Goal: Find specific page/section: Find specific page/section

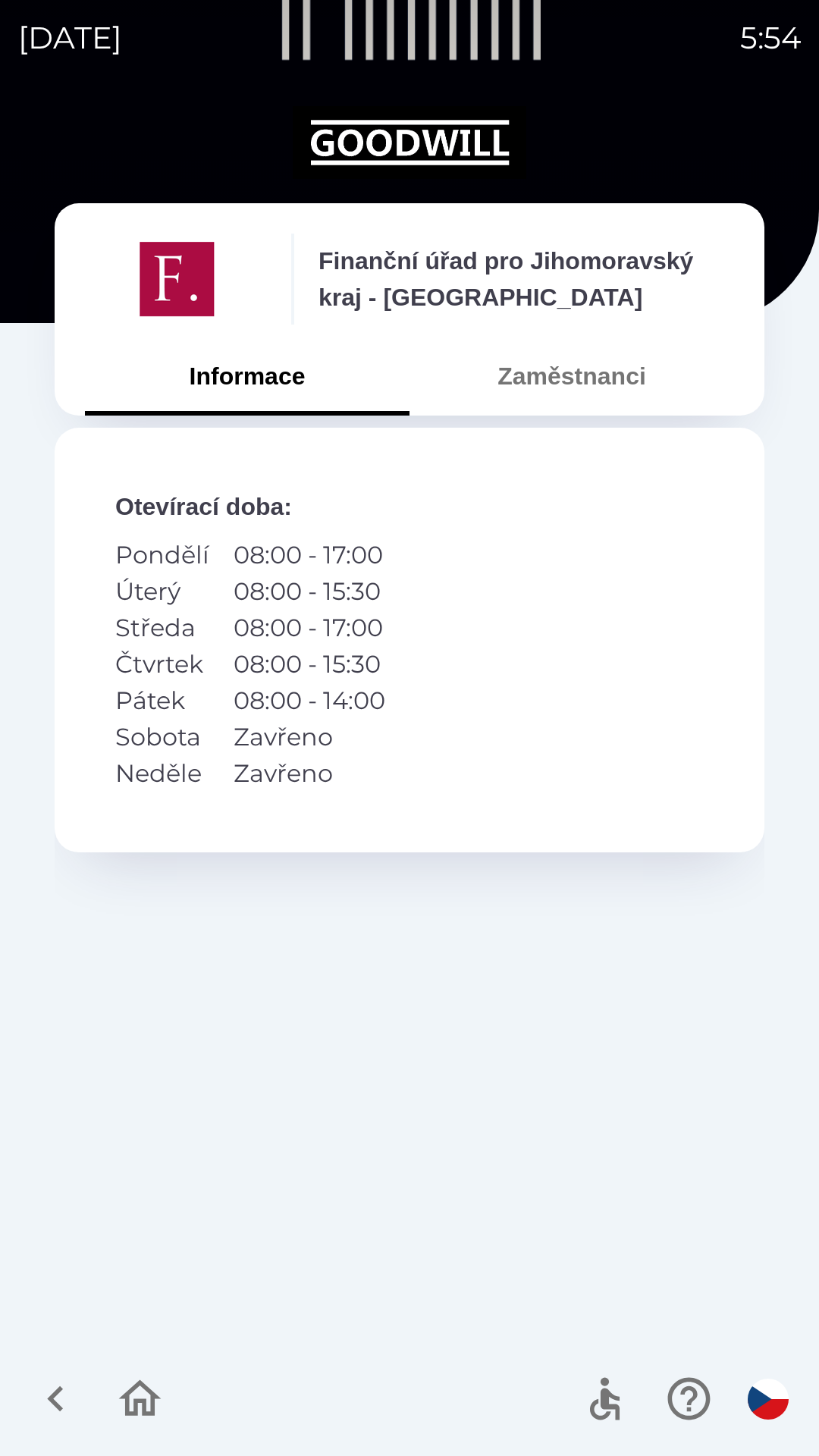
click at [46, 1397] on icon "button" at bounding box center [56, 1399] width 51 height 51
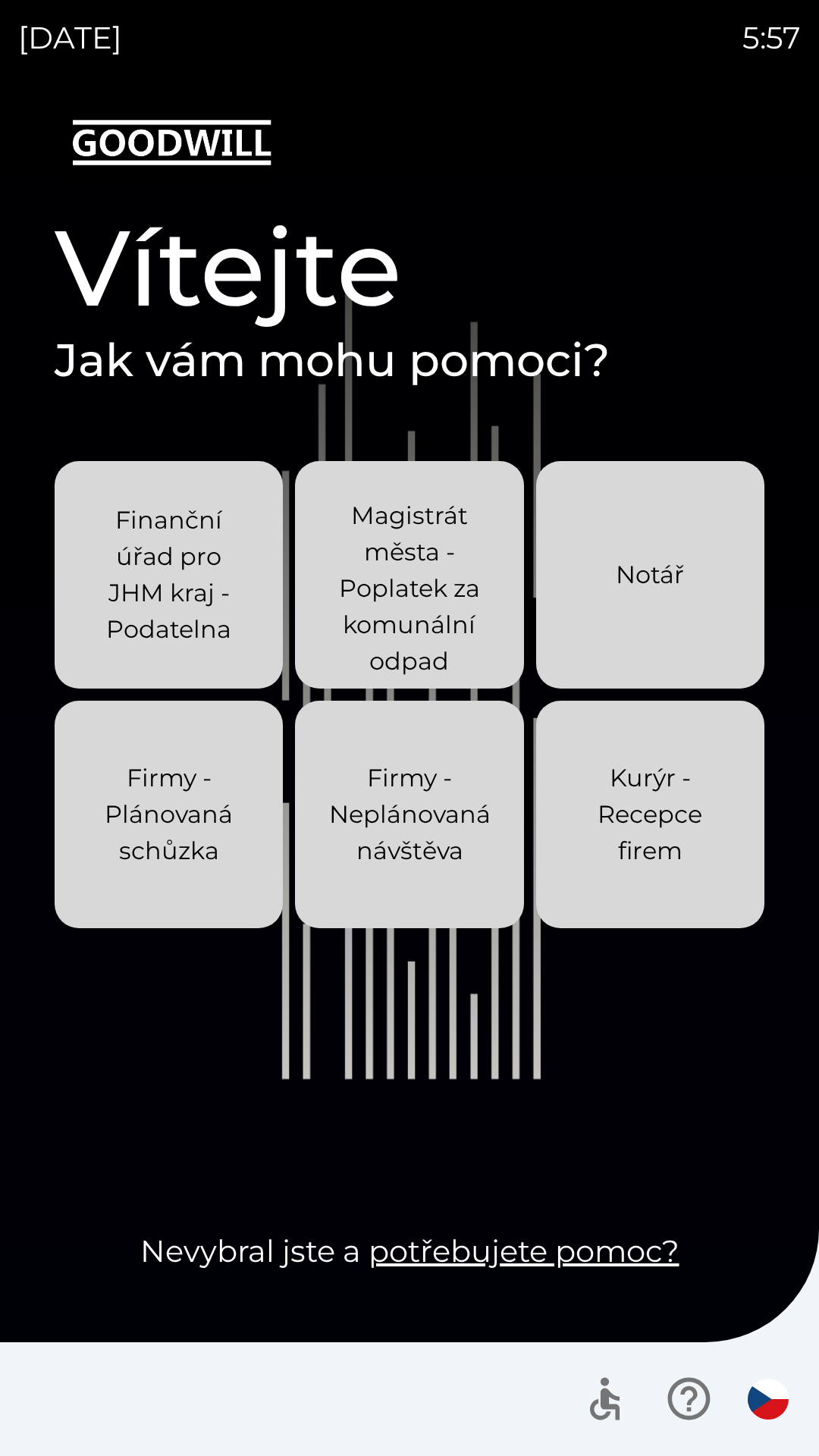
click at [168, 586] on p "Finanční úřad pro JHM kraj - Podatelna" at bounding box center [169, 575] width 155 height 146
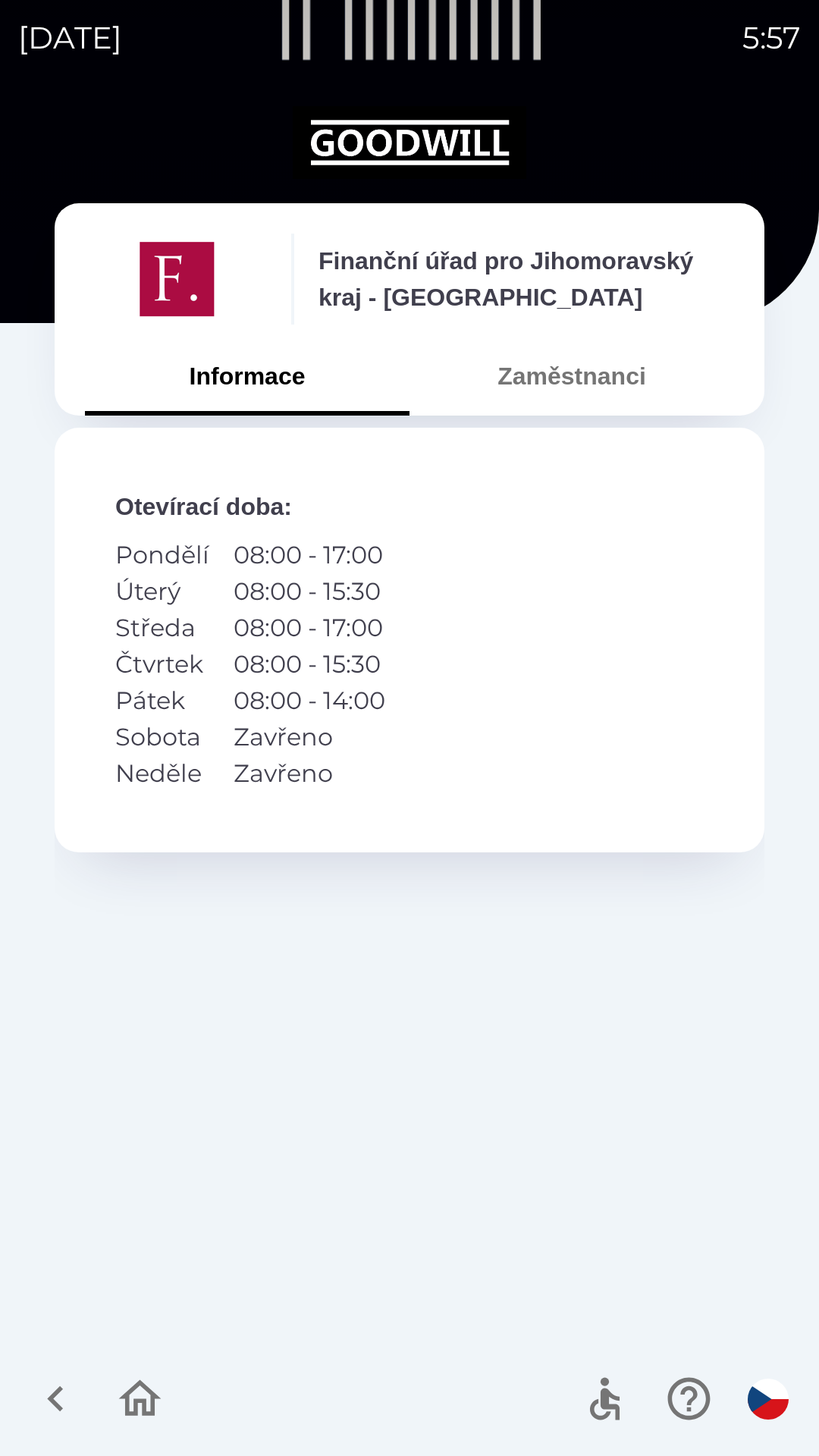
click at [589, 379] on button "Zaměstnanci" at bounding box center [571, 376] width 324 height 55
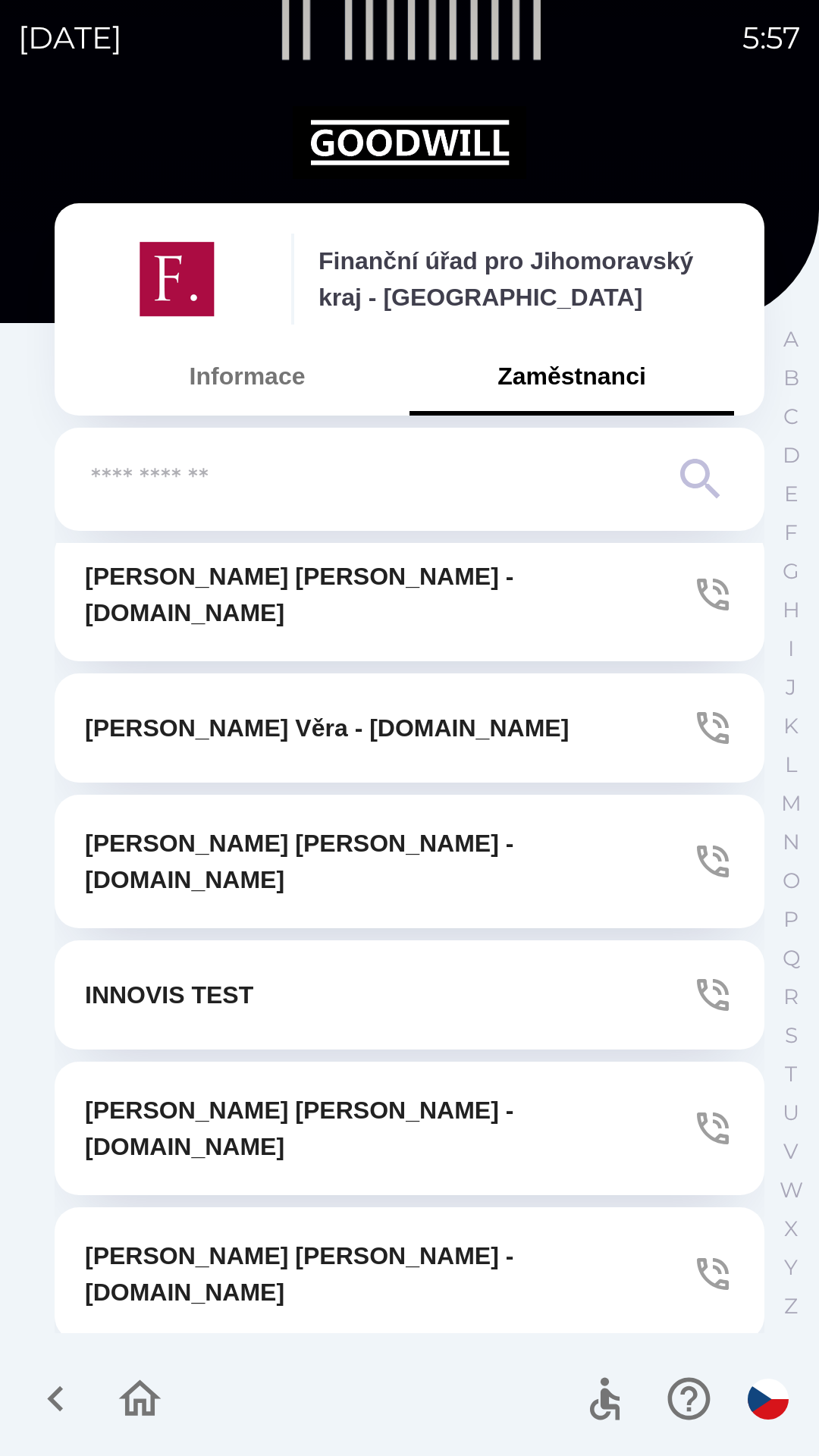
scroll to position [23, 0]
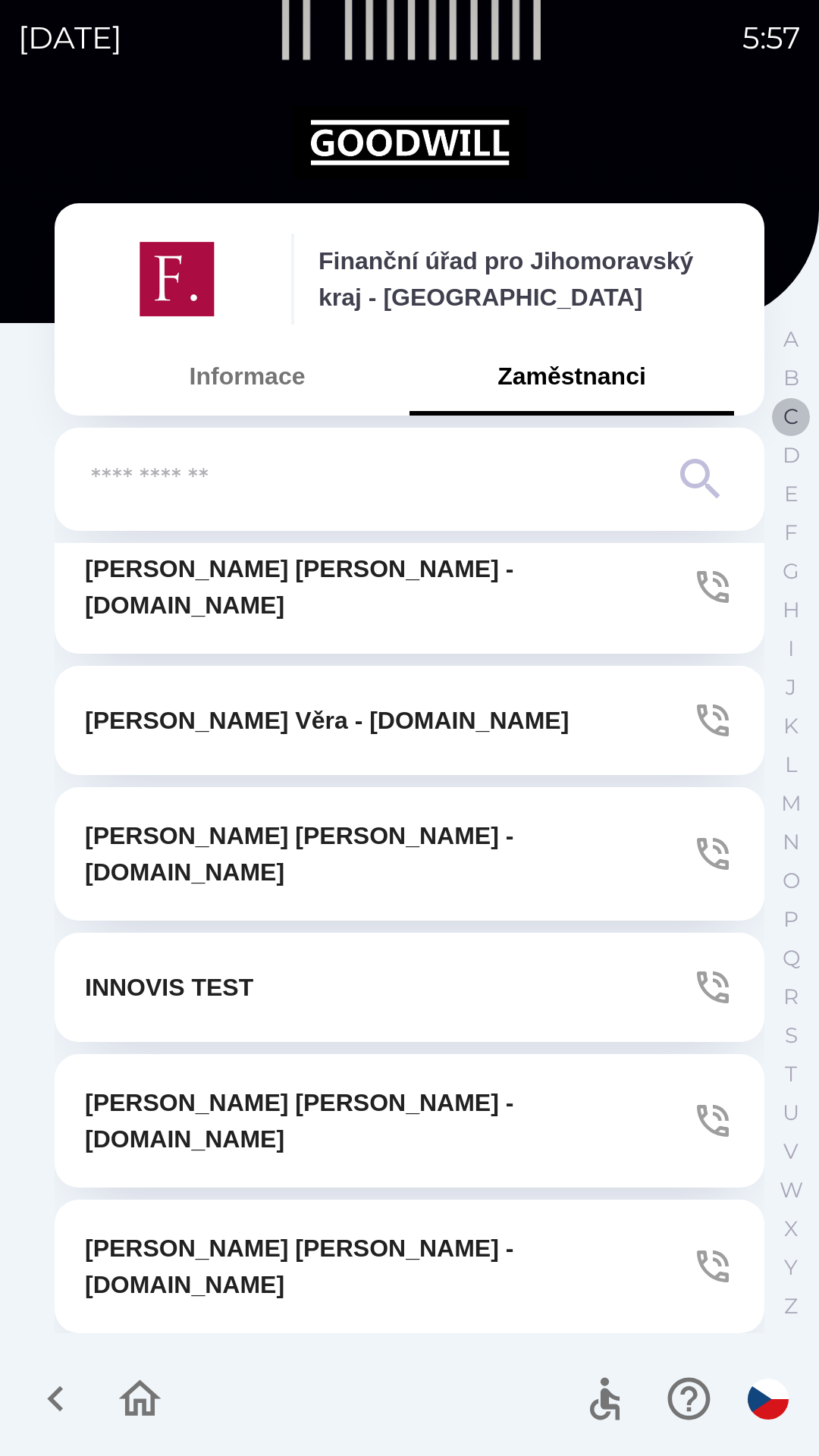
click at [786, 418] on p "C" at bounding box center [790, 417] width 15 height 27
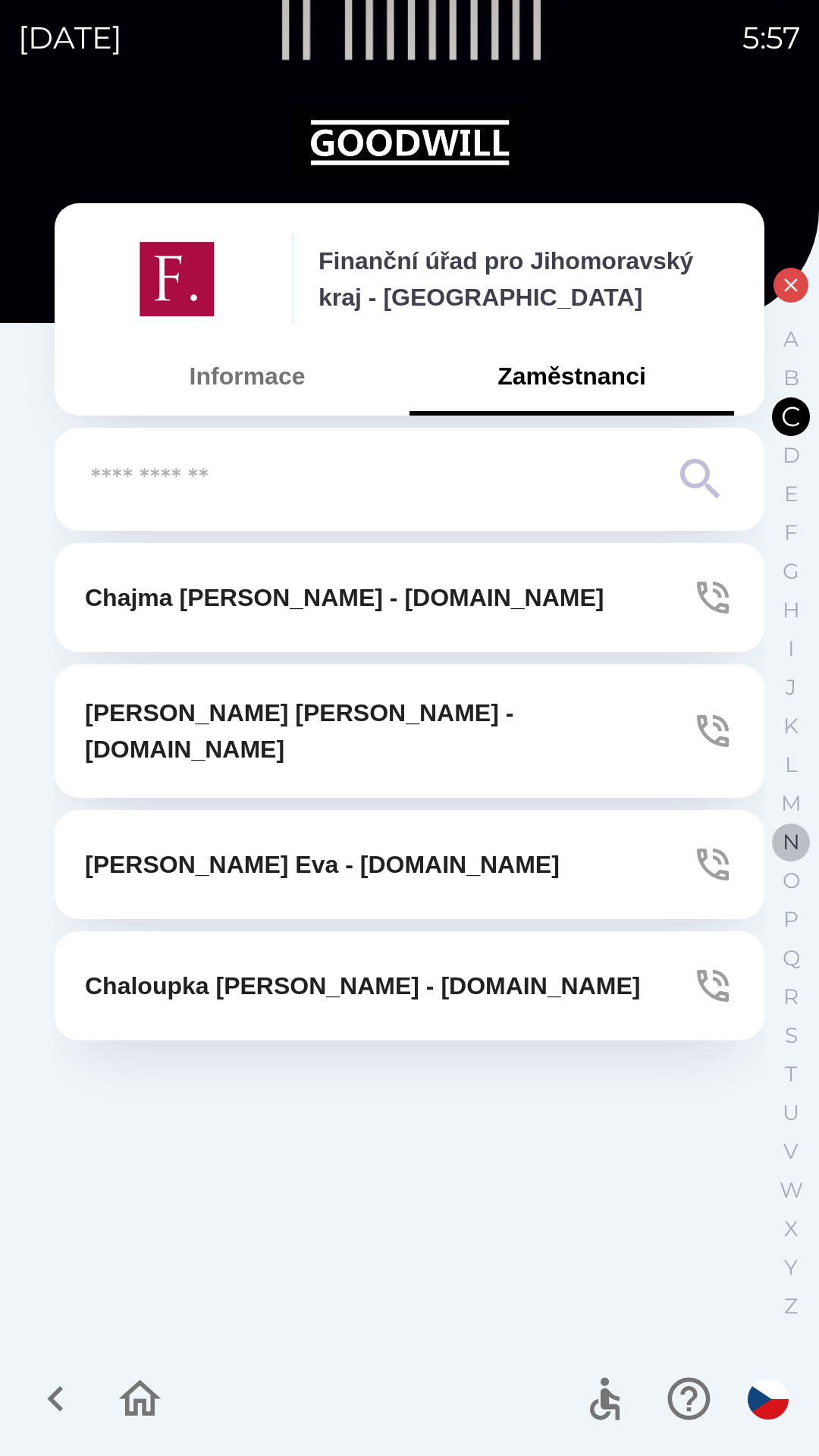
click at [799, 847] on p "N" at bounding box center [791, 842] width 17 height 27
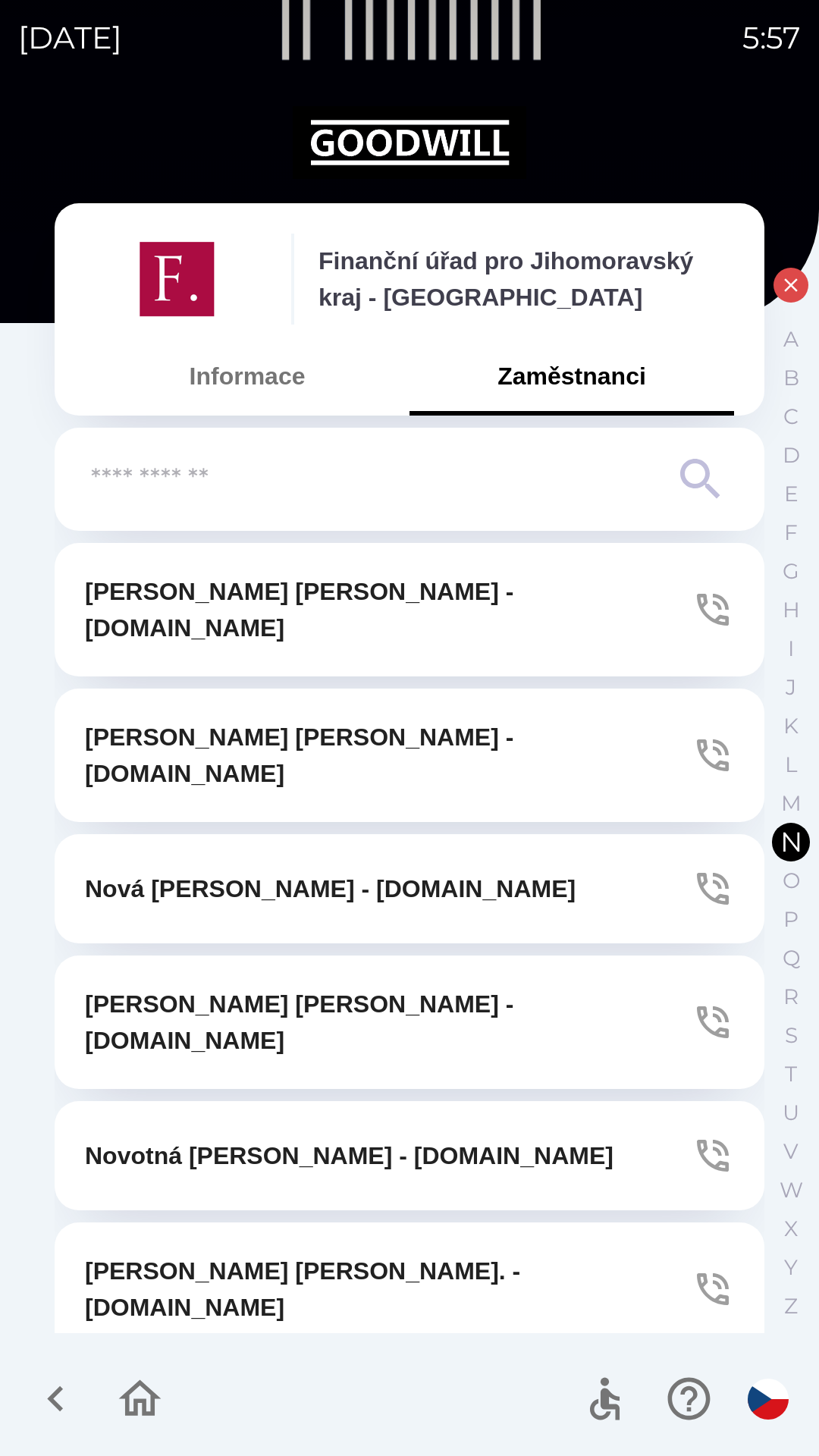
click at [66, 1390] on icon "button" at bounding box center [56, 1399] width 51 height 51
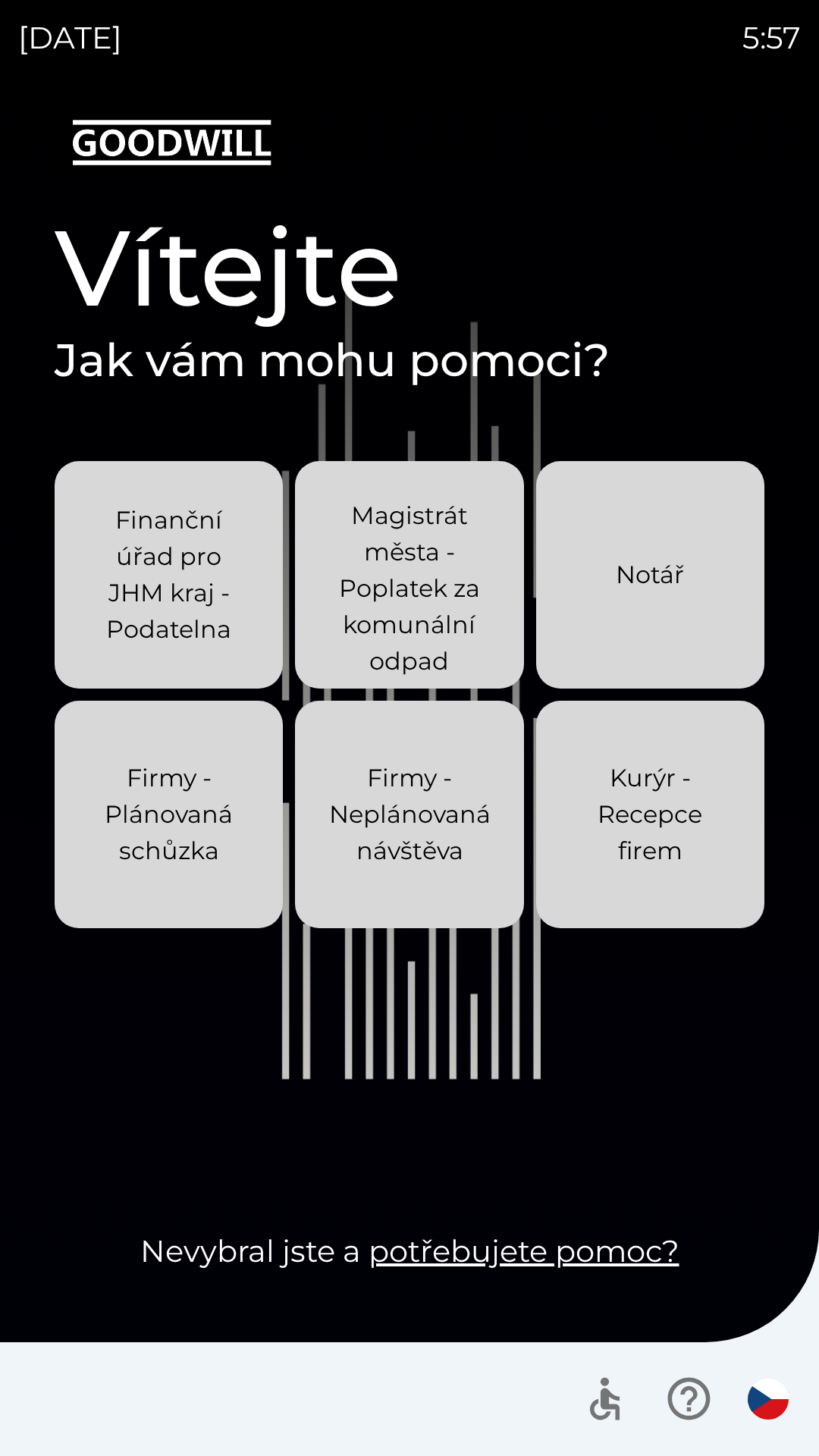
click at [143, 1387] on div at bounding box center [409, 1399] width 819 height 114
click at [105, 613] on p "Finanční úřad pro JHM kraj - Podatelna" at bounding box center [169, 575] width 155 height 146
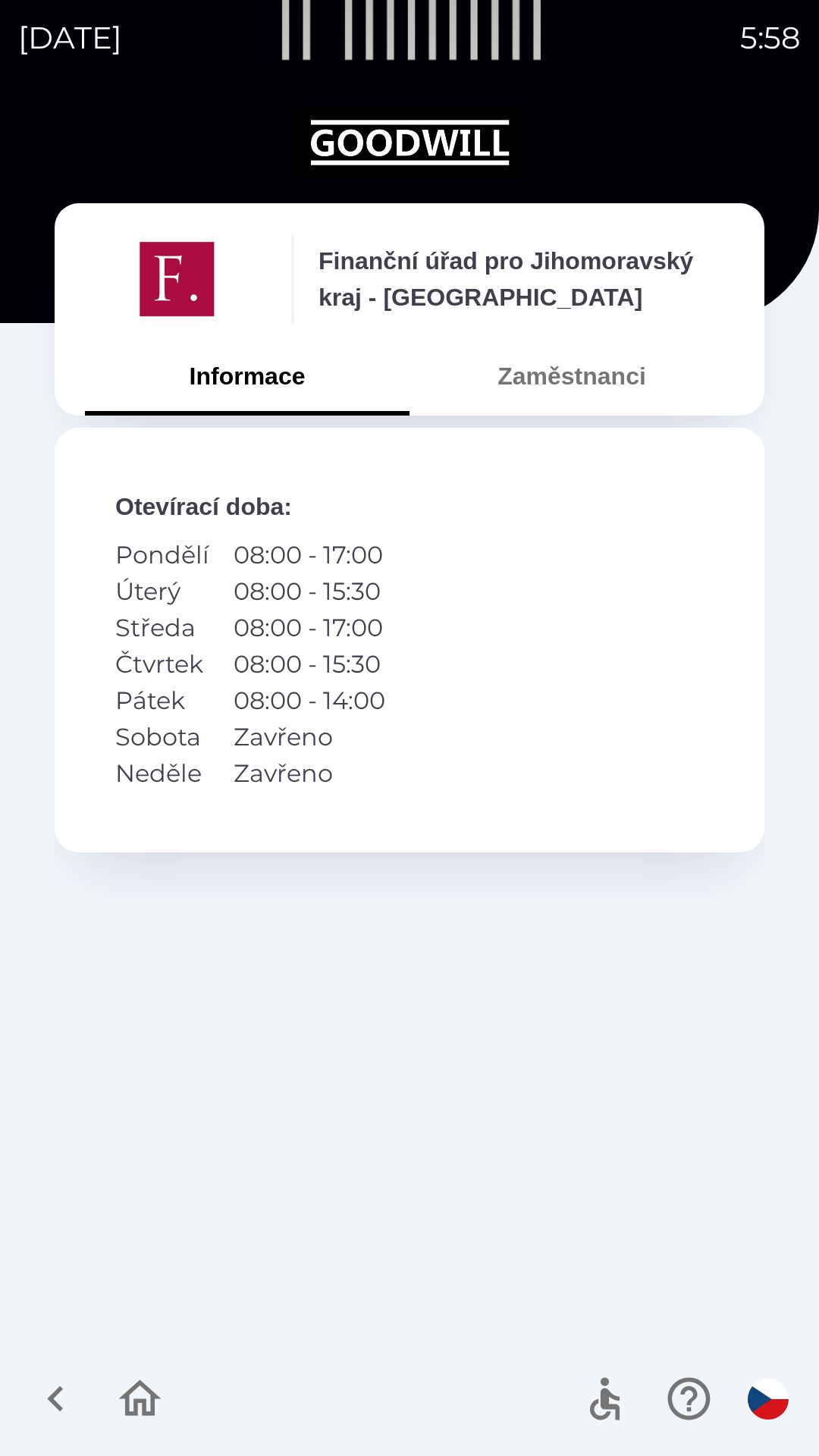
click at [612, 398] on button "Zaměstnanci" at bounding box center [571, 376] width 324 height 55
click at [606, 383] on button "Zaměstnanci" at bounding box center [571, 376] width 324 height 55
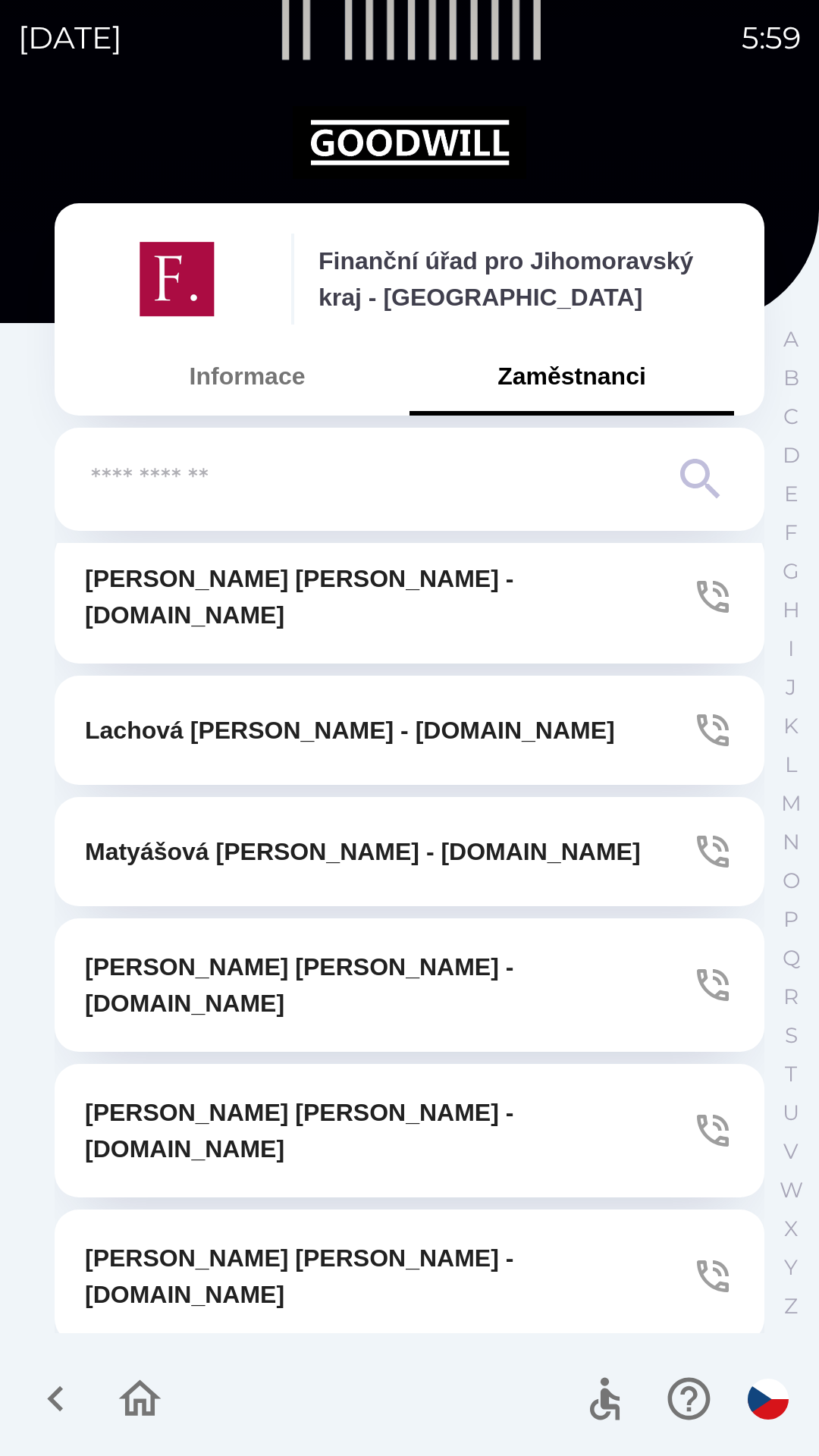
scroll to position [4210, 0]
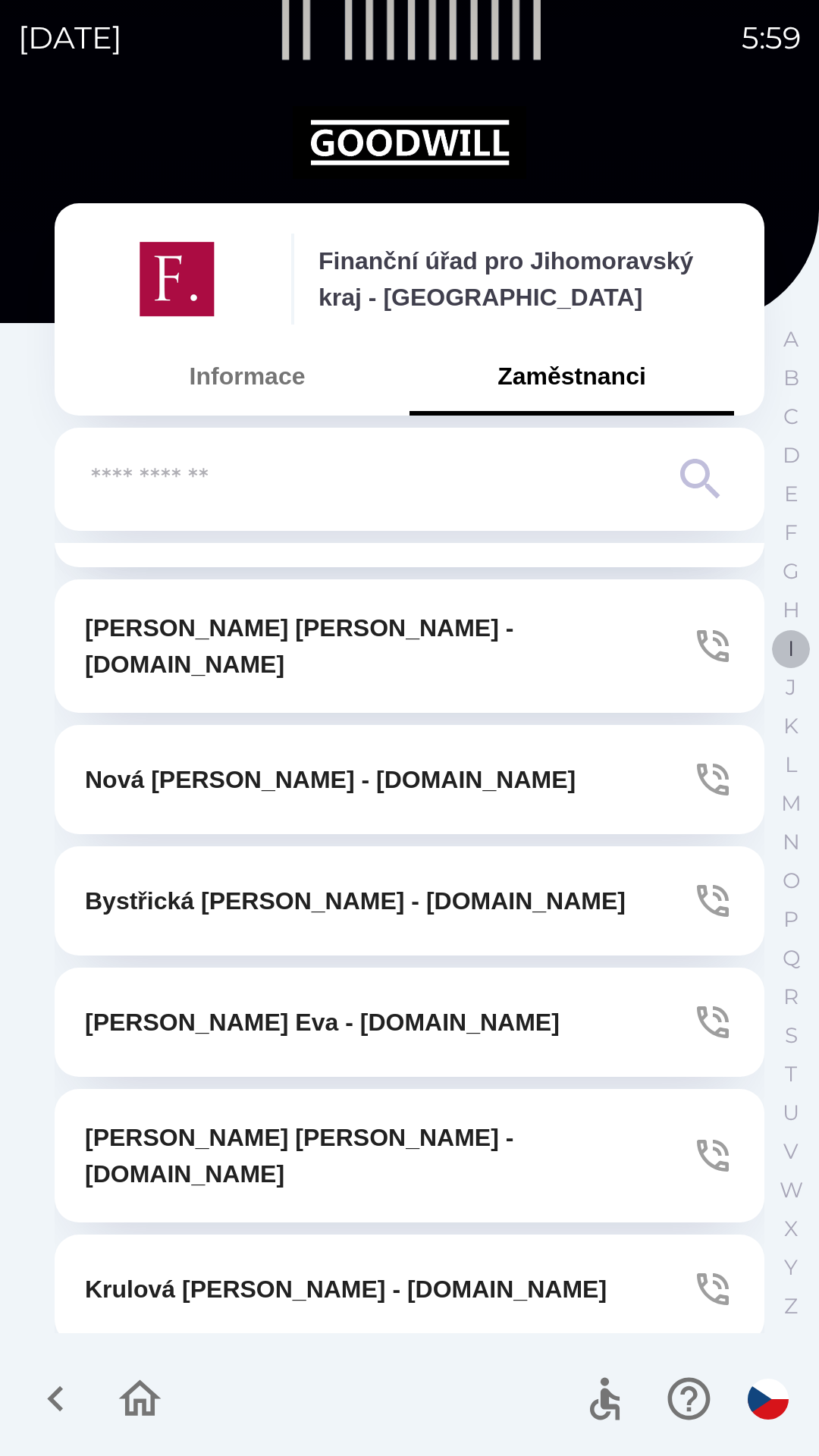
click at [791, 648] on p "I" at bounding box center [791, 649] width 6 height 27
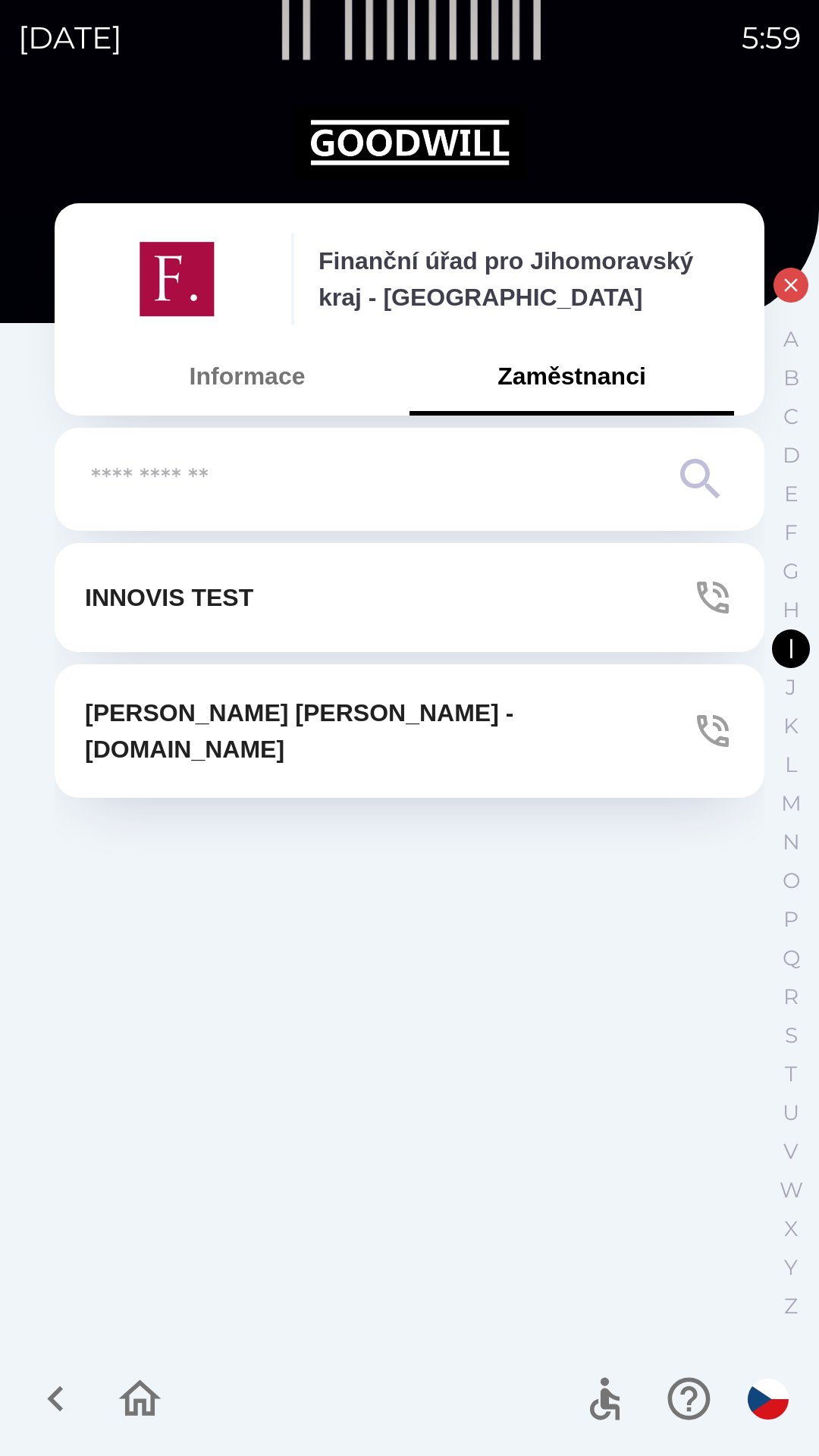
scroll to position [0, 0]
click at [788, 991] on p "R" at bounding box center [790, 997] width 15 height 27
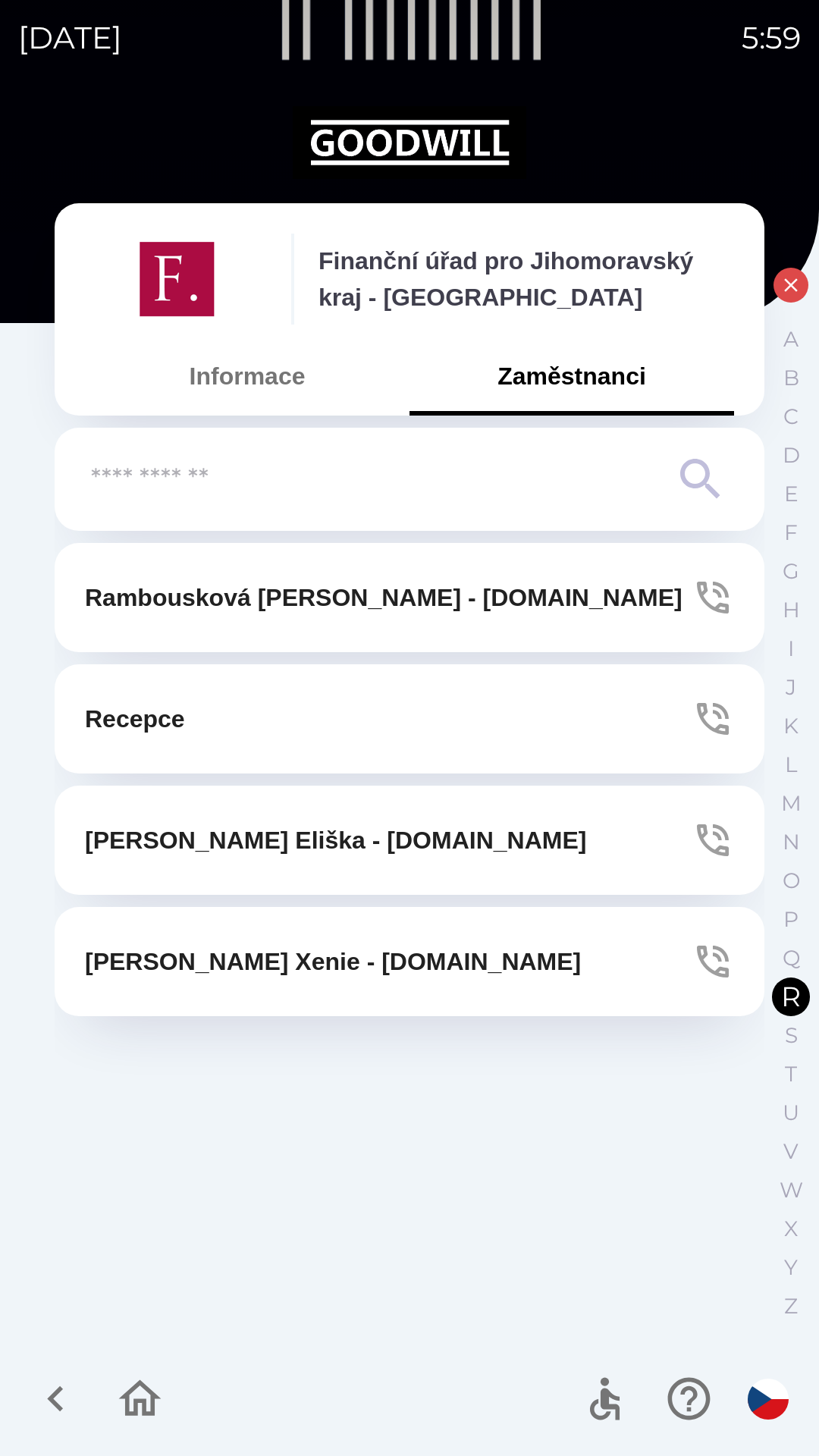
click at [751, 954] on button "[PERSON_NAME] - [DOMAIN_NAME]" at bounding box center [409, 961] width 709 height 109
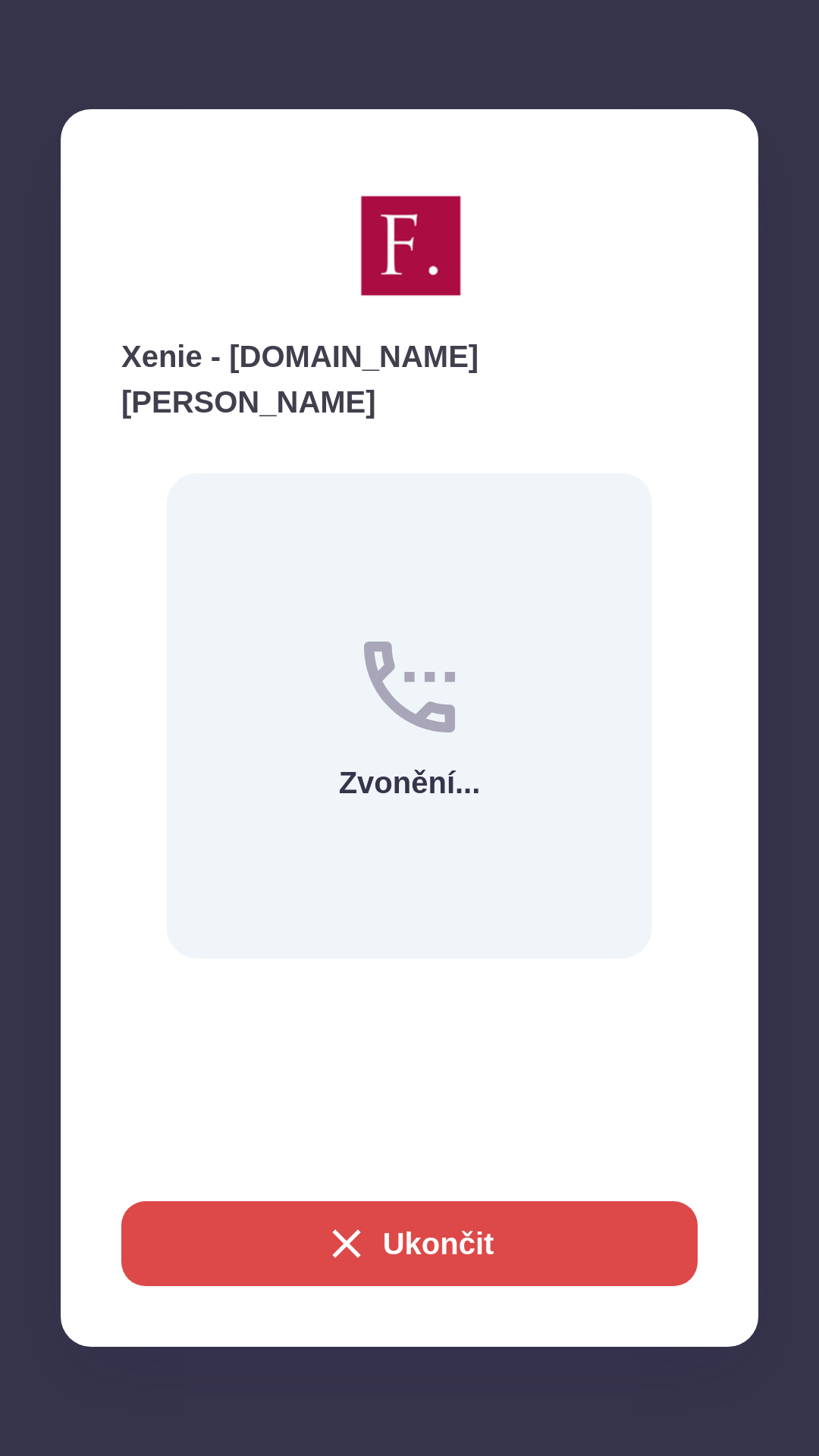
click at [510, 1243] on button "Ukončit" at bounding box center [409, 1244] width 576 height 85
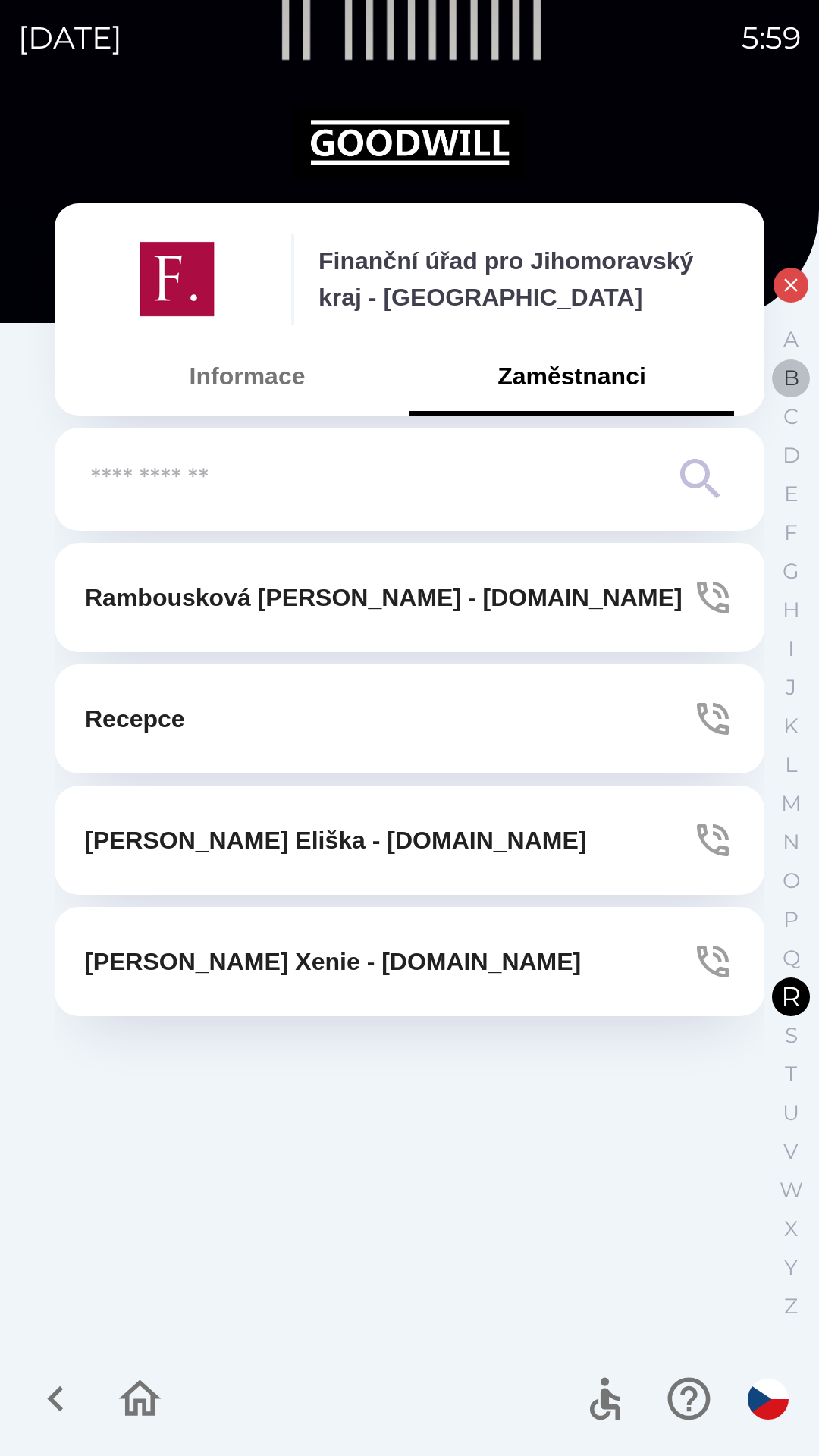
click at [789, 386] on p "B" at bounding box center [791, 378] width 16 height 27
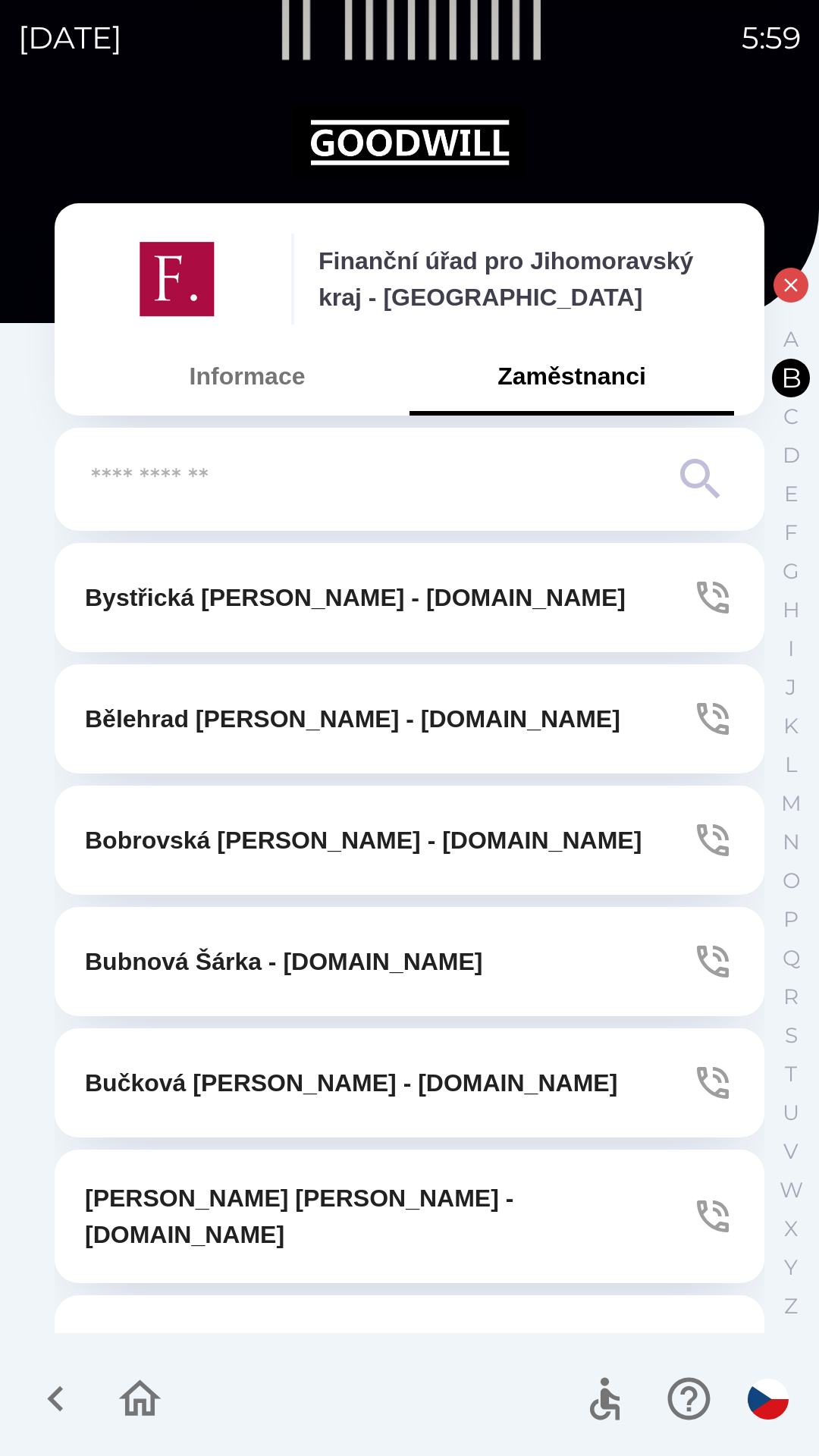
click at [791, 285] on icon "button" at bounding box center [790, 285] width 13 height 13
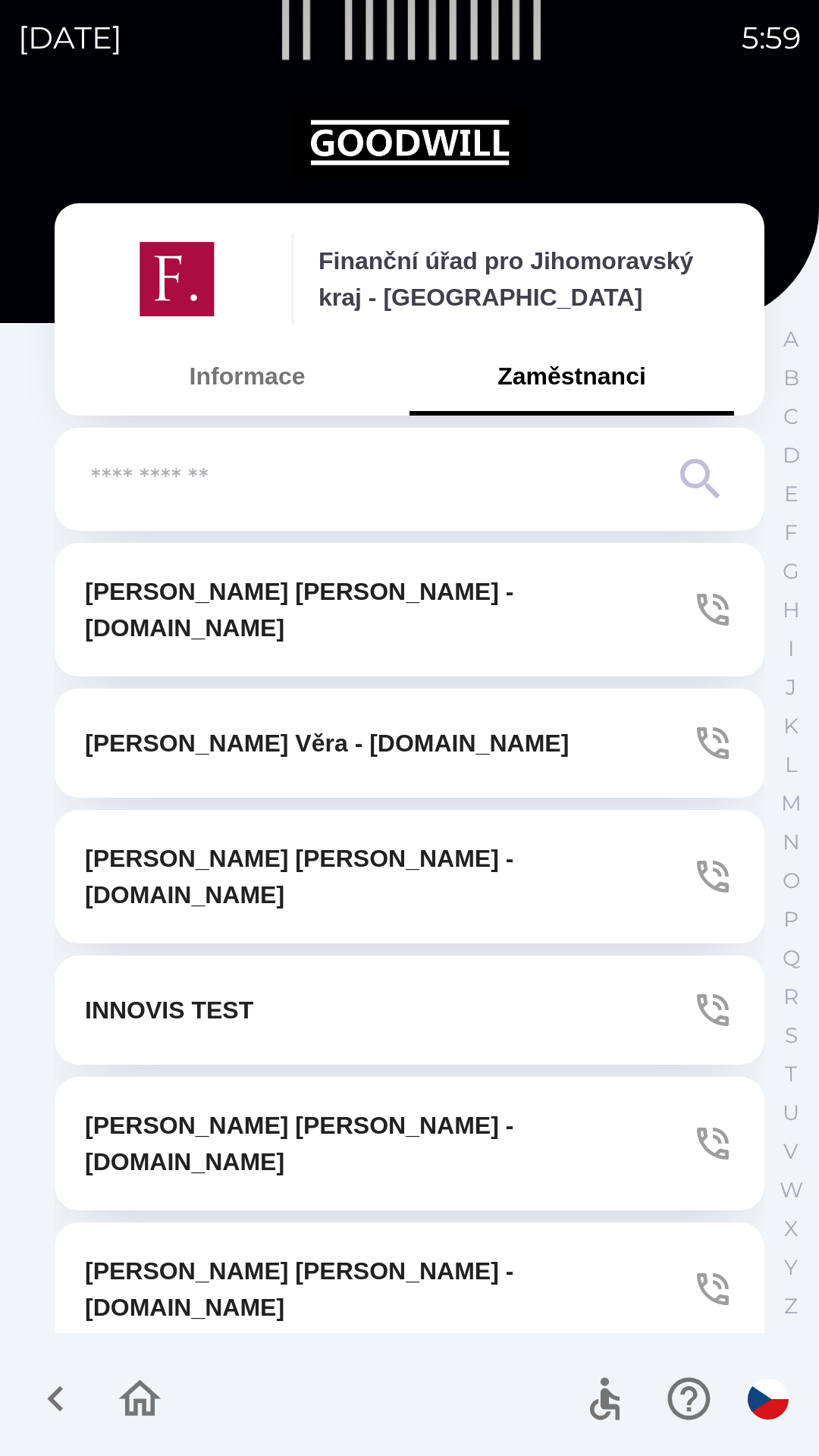
click at [80, 1403] on icon "button" at bounding box center [56, 1399] width 51 height 51
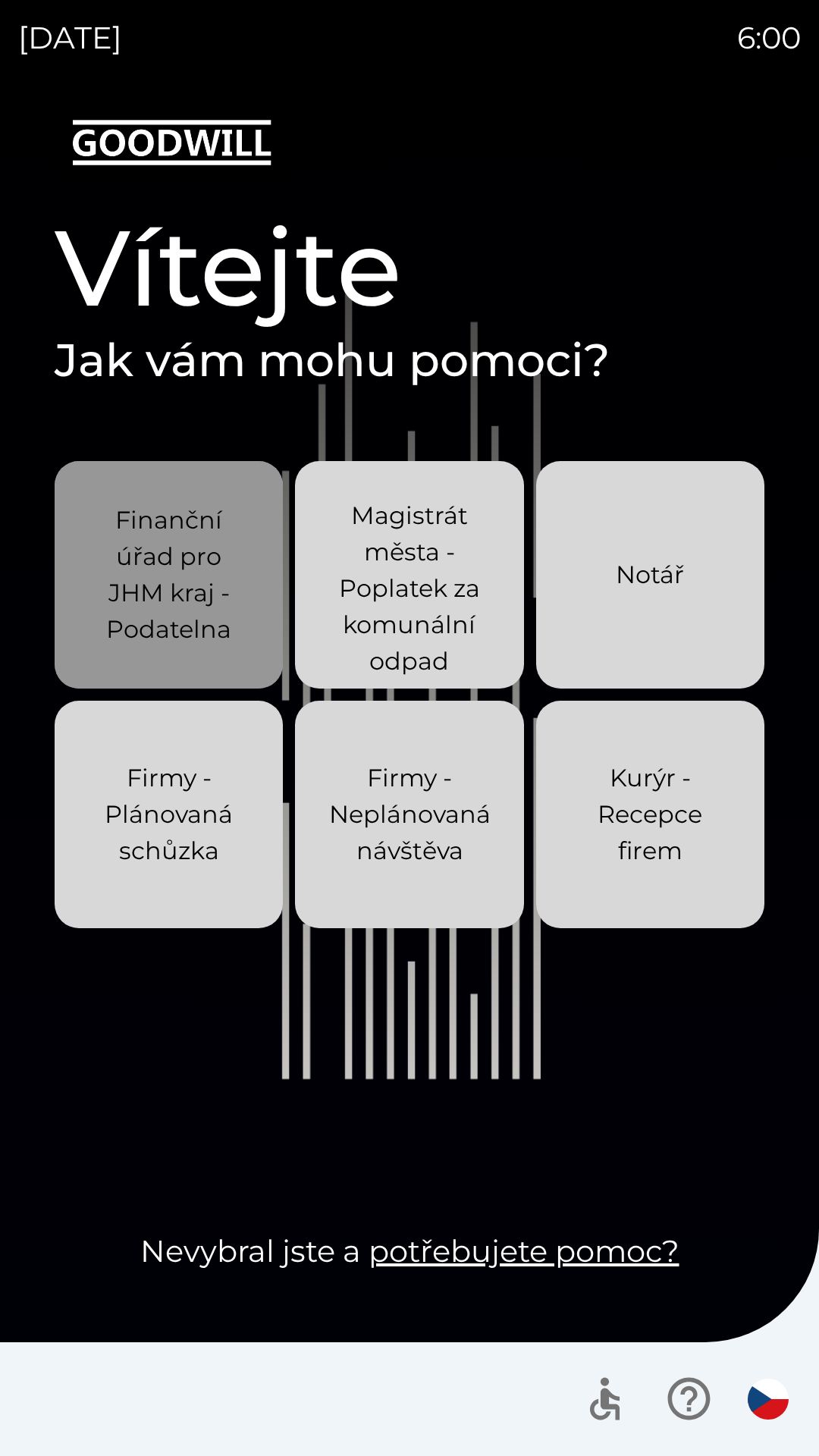
click at [167, 569] on p "Finanční úřad pro JHM kraj - Podatelna" at bounding box center [169, 575] width 155 height 146
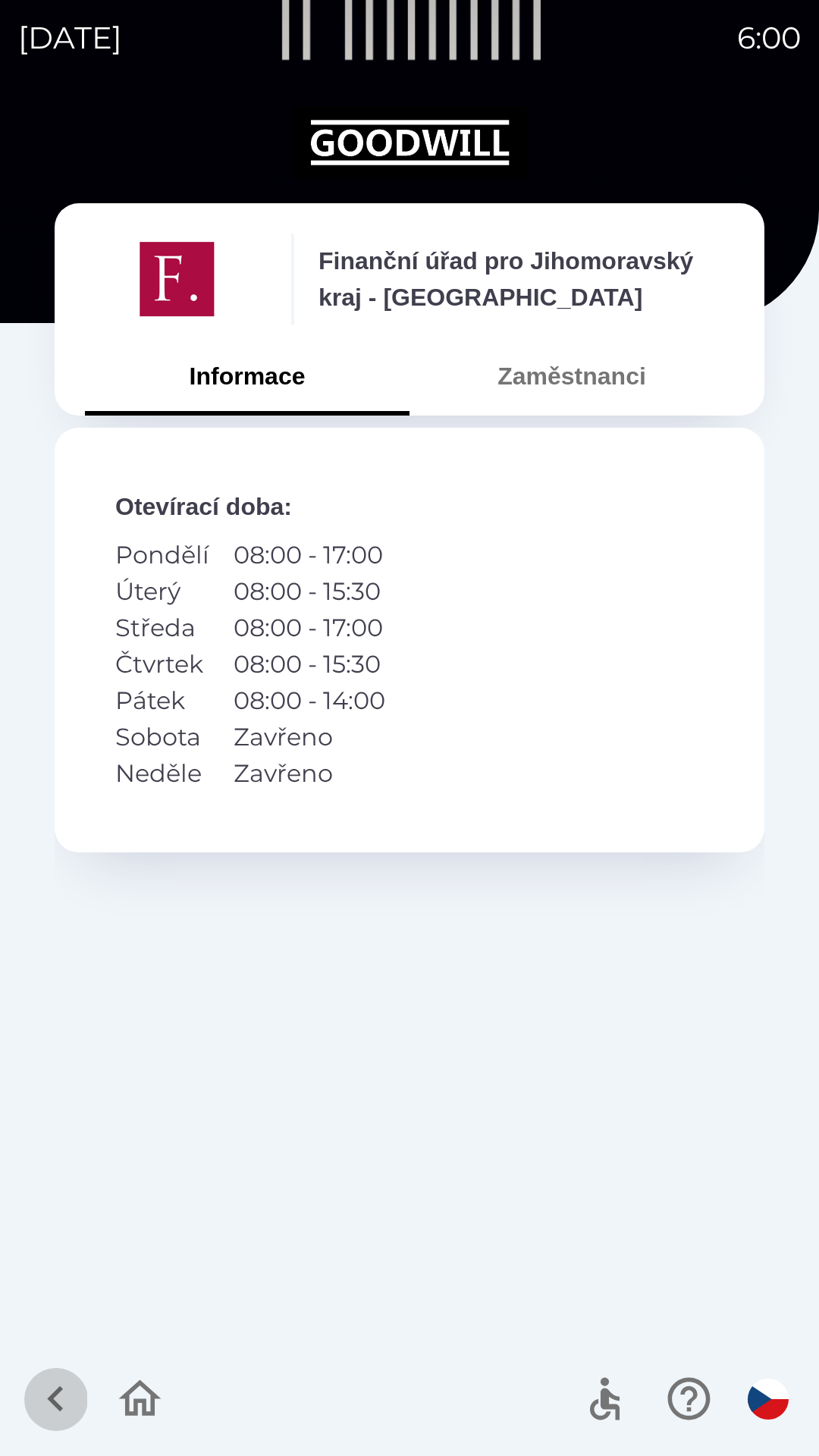
click at [60, 1399] on icon "button" at bounding box center [56, 1399] width 51 height 51
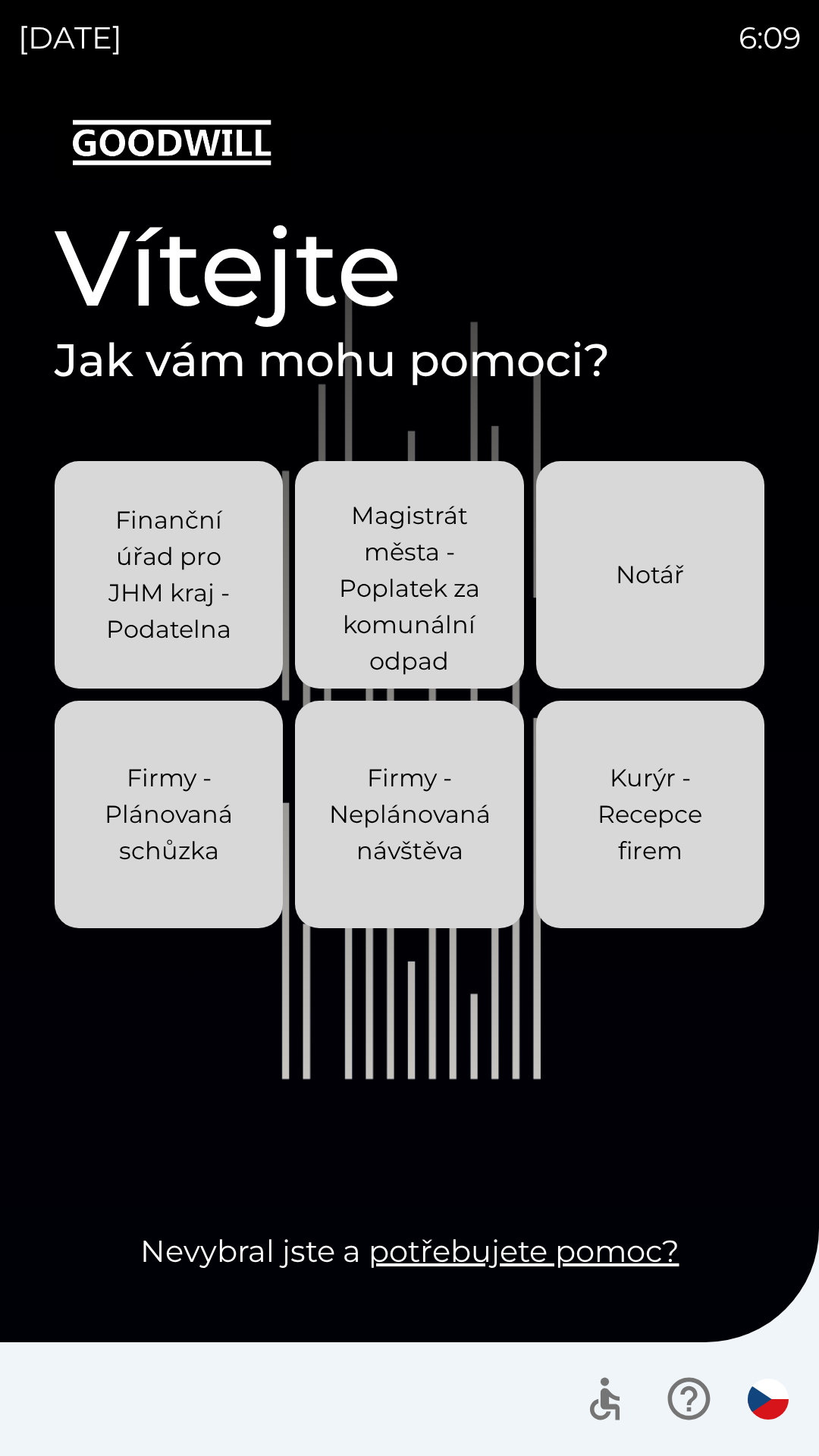
click at [158, 633] on p "Finanční úřad pro JHM kraj - Podatelna" at bounding box center [169, 575] width 155 height 146
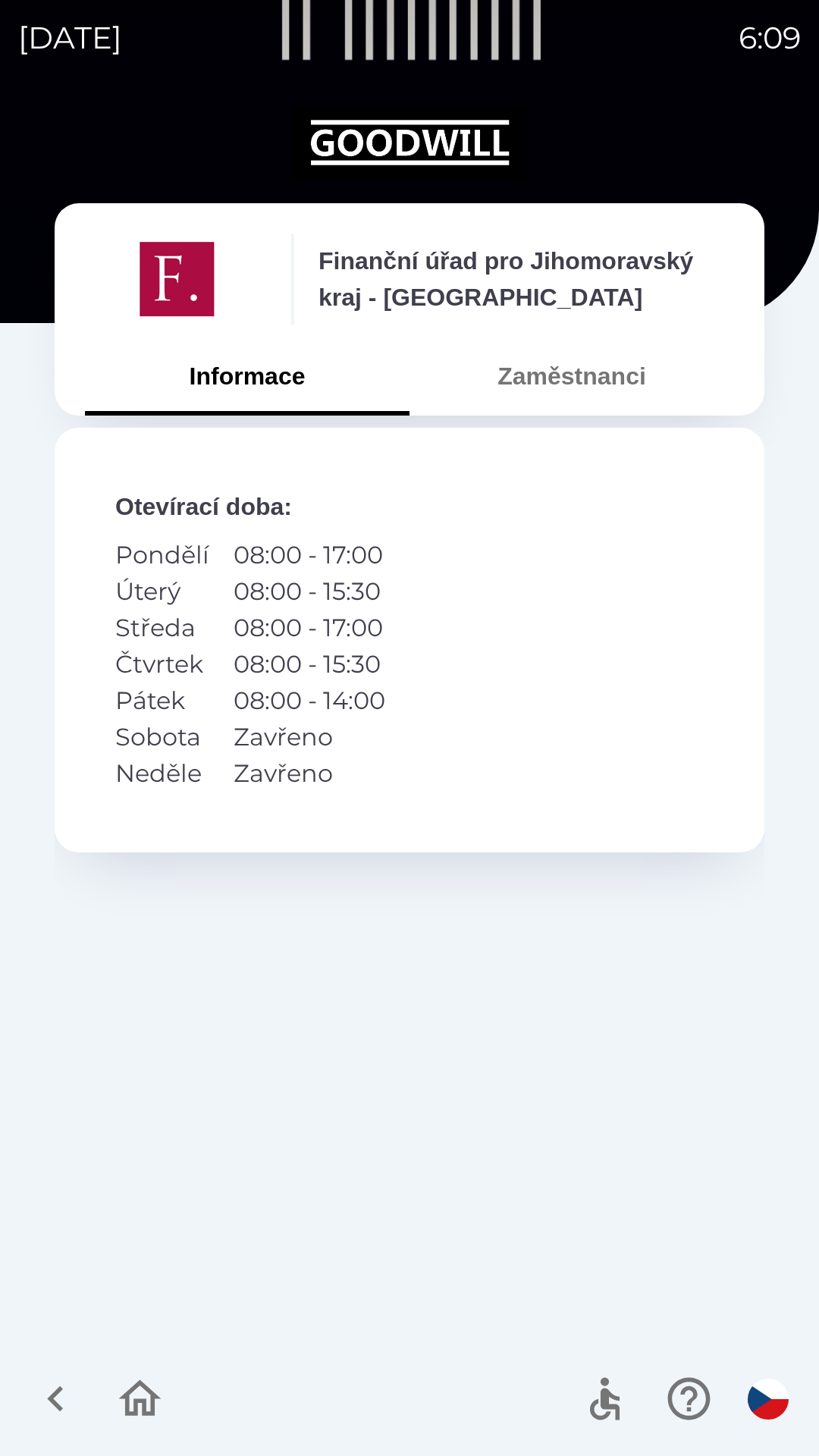
click at [547, 390] on button "Zaměstnanci" at bounding box center [571, 376] width 324 height 55
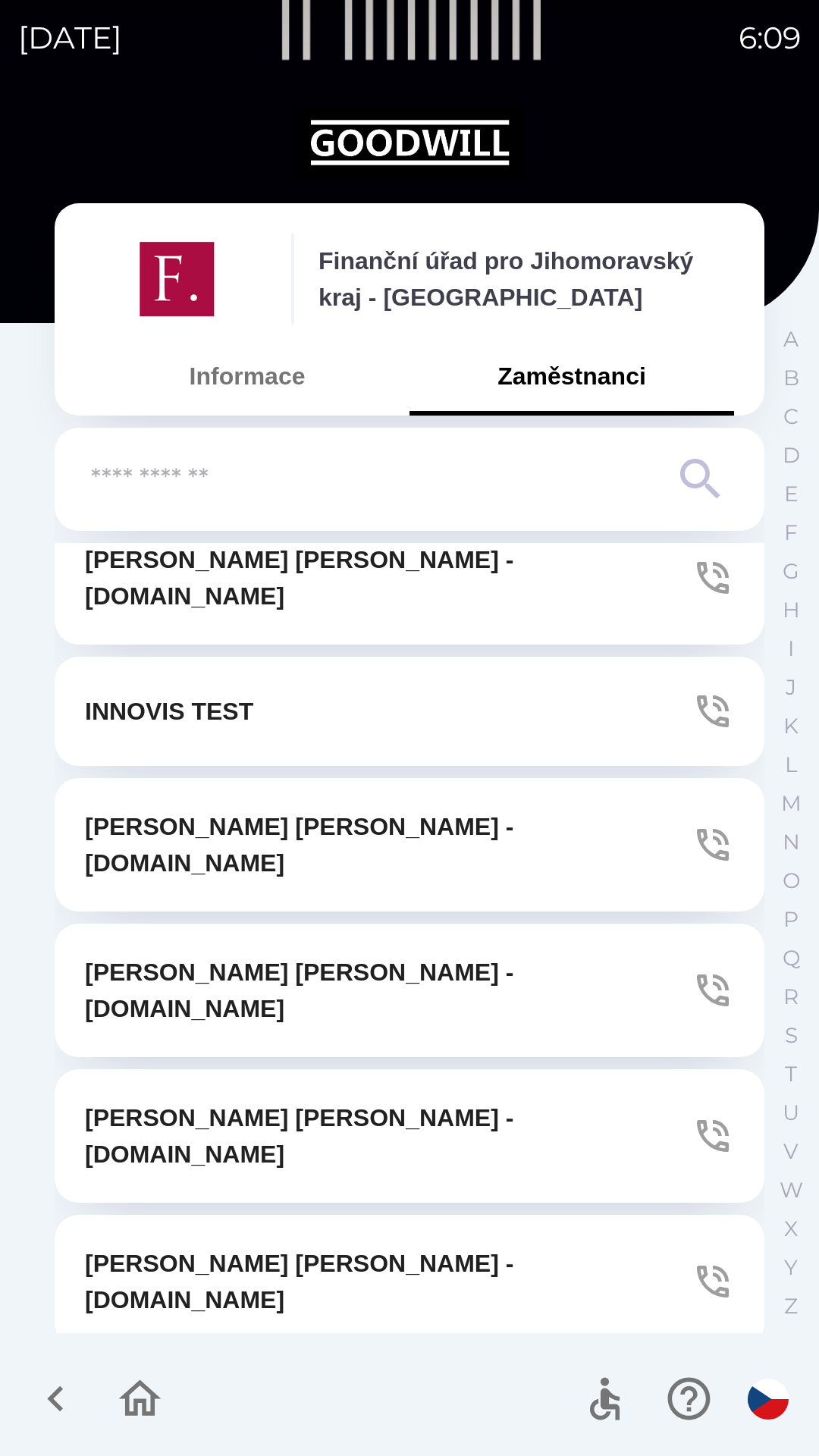
scroll to position [331, 0]
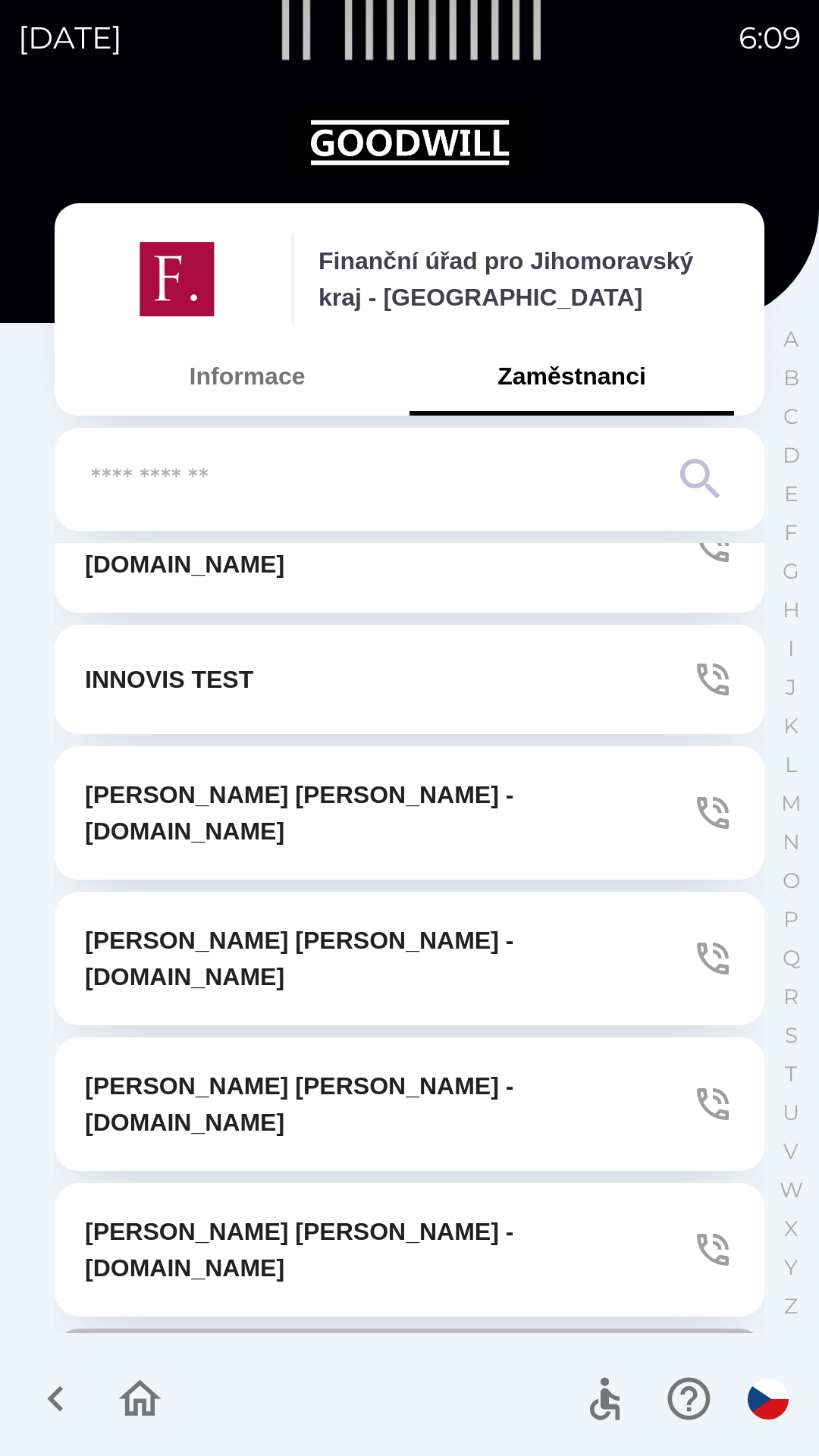
click at [701, 1379] on icon "button" at bounding box center [712, 1395] width 32 height 32
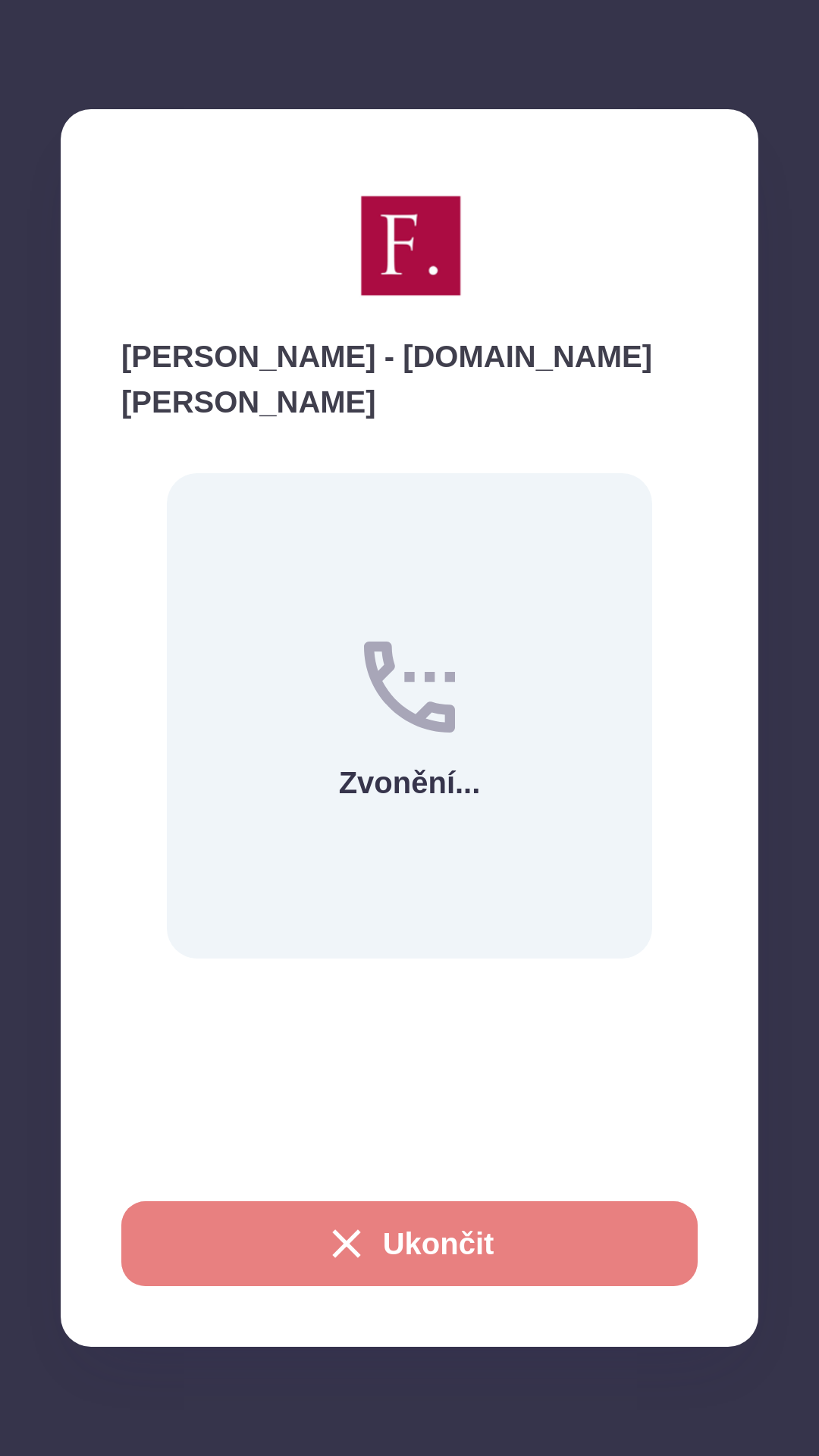
click at [332, 1251] on icon "button" at bounding box center [346, 1244] width 28 height 28
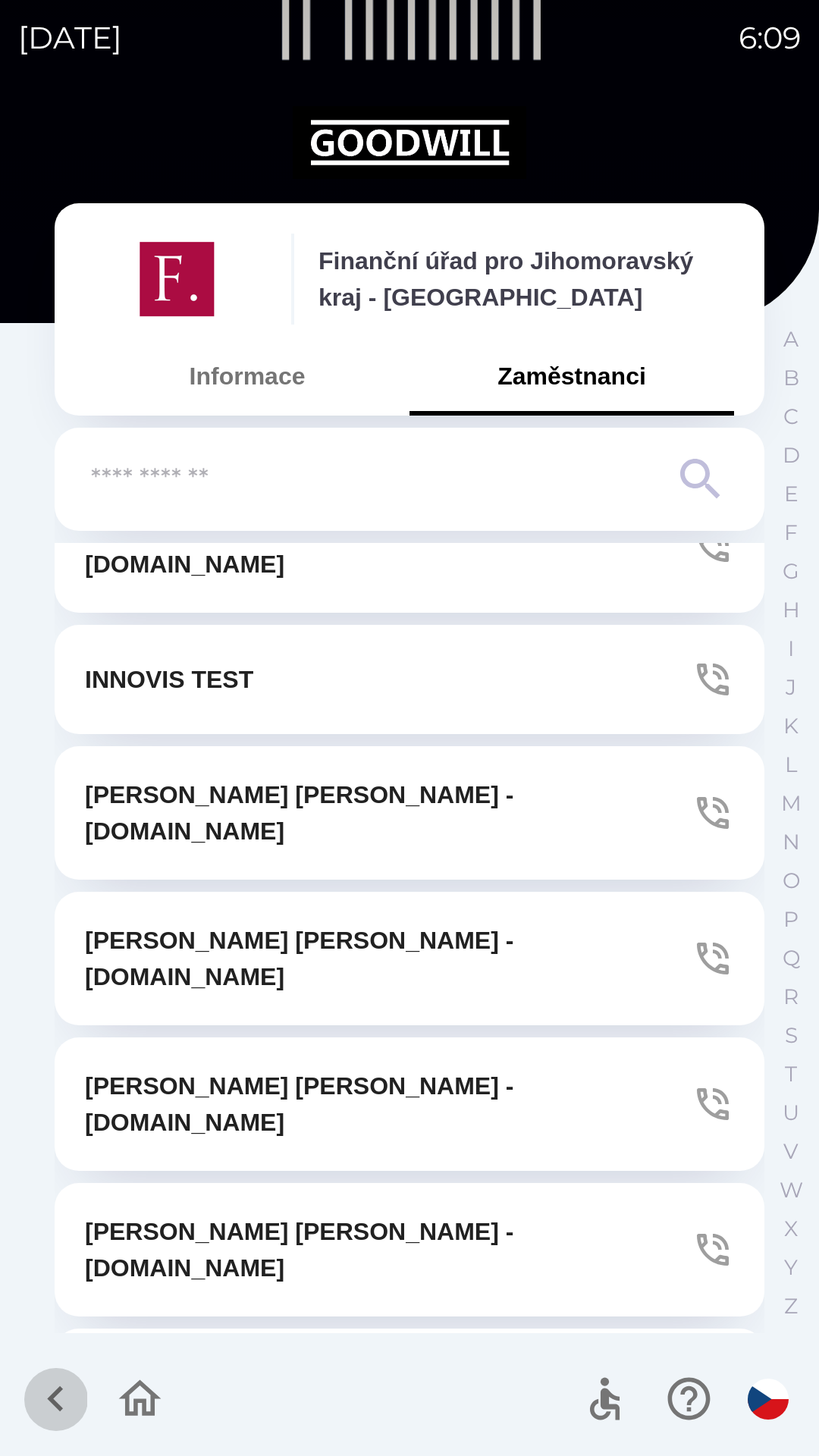
click at [57, 1405] on icon "button" at bounding box center [55, 1399] width 16 height 26
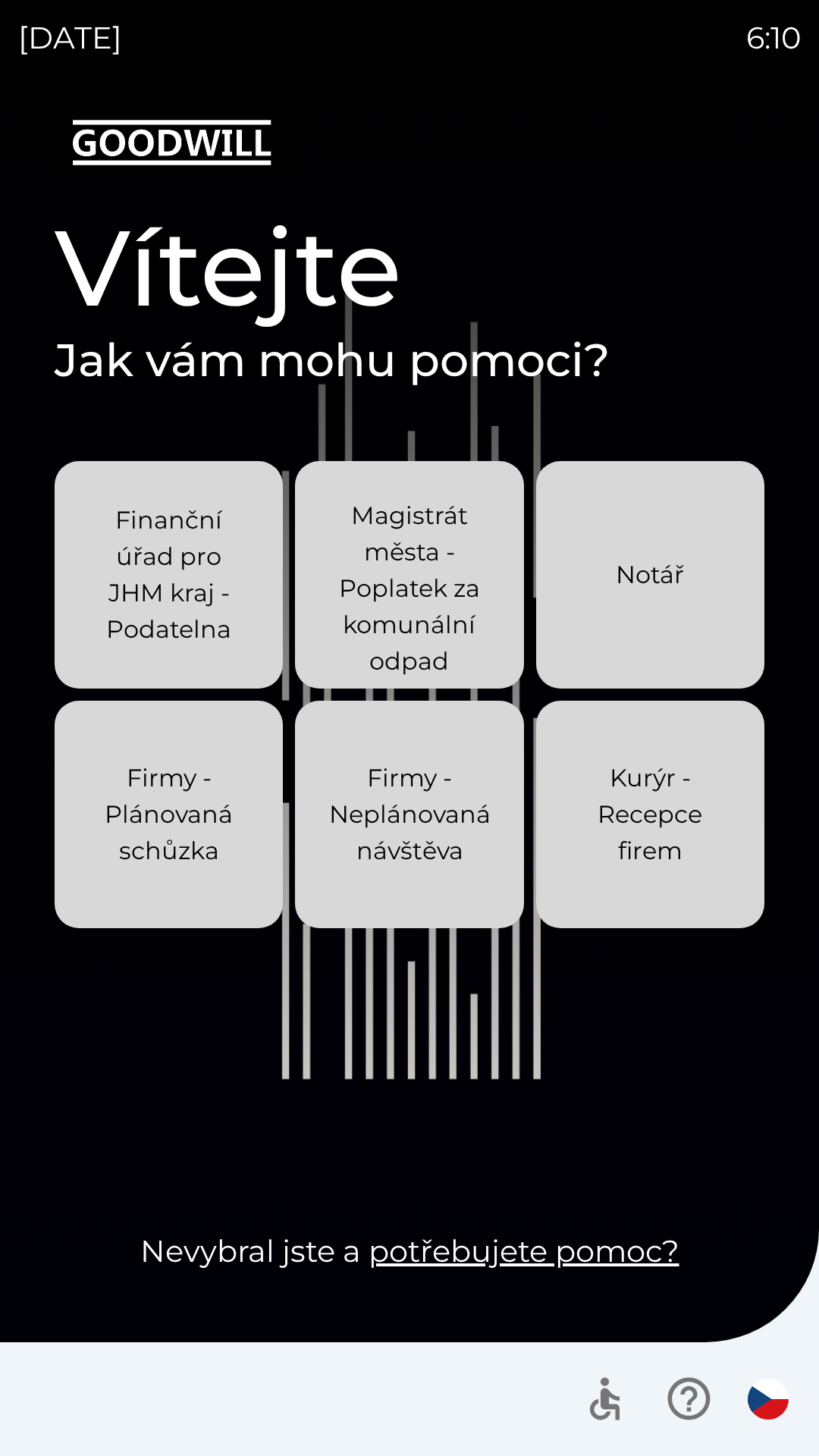
click at [434, 571] on p "Magistrát města - Poplatek za komunální odpad" at bounding box center [409, 589] width 155 height 182
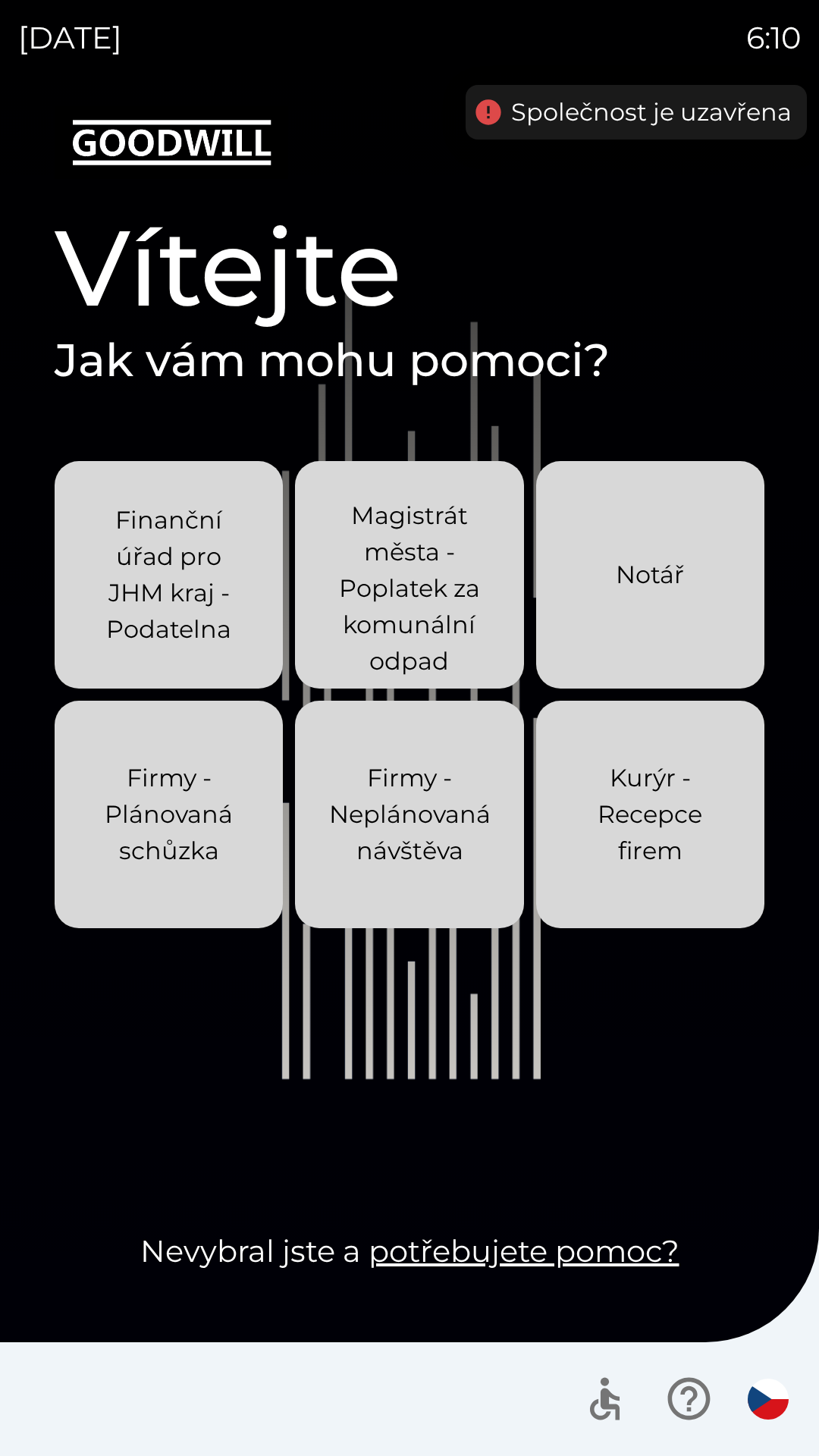
click at [462, 619] on p "Magistrát města - Poplatek za komunální odpad" at bounding box center [409, 589] width 155 height 182
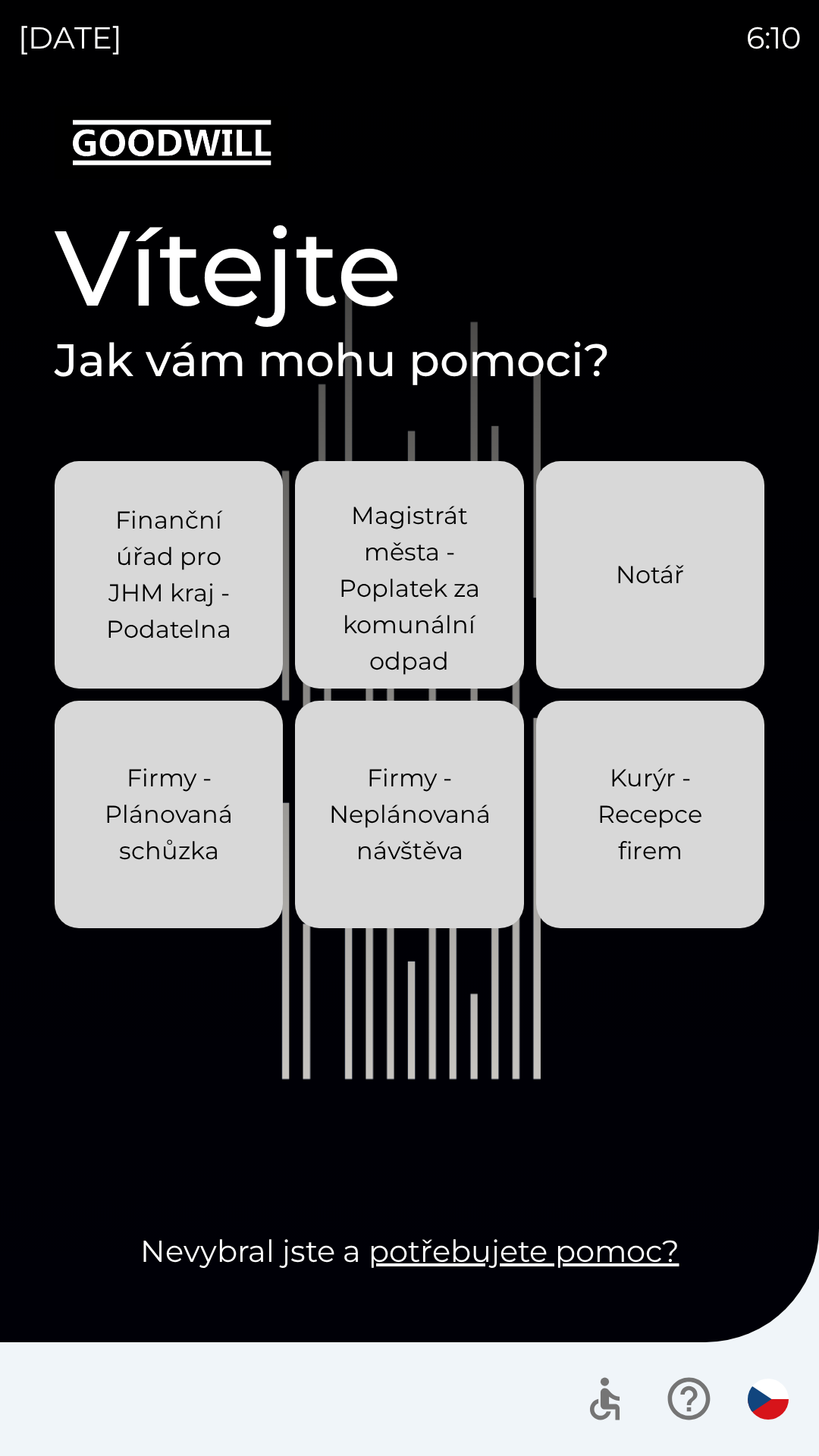
click at [143, 612] on p "Finanční úřad pro JHM kraj - Podatelna" at bounding box center [169, 575] width 155 height 146
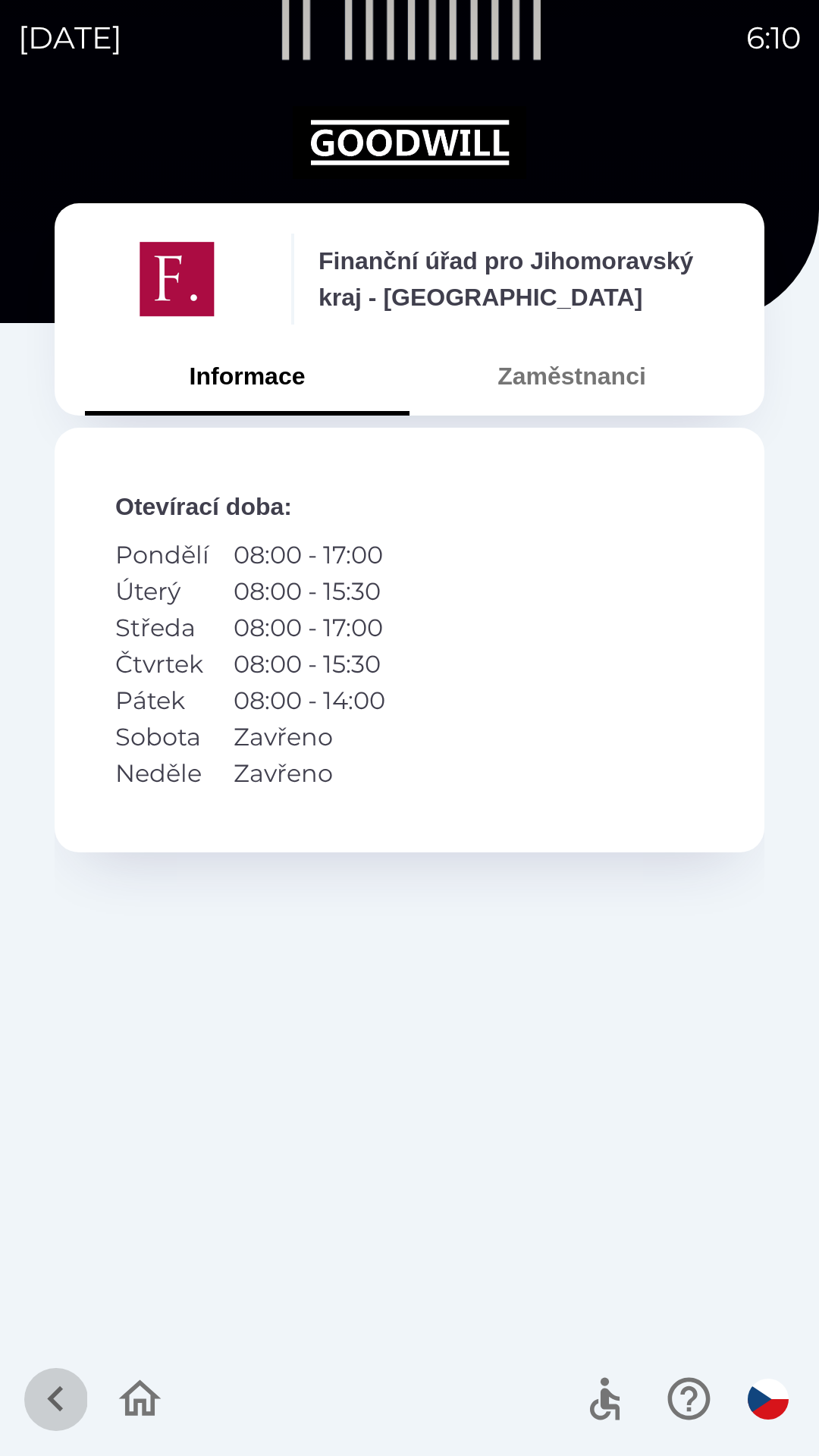
click at [54, 1393] on icon "button" at bounding box center [55, 1399] width 16 height 26
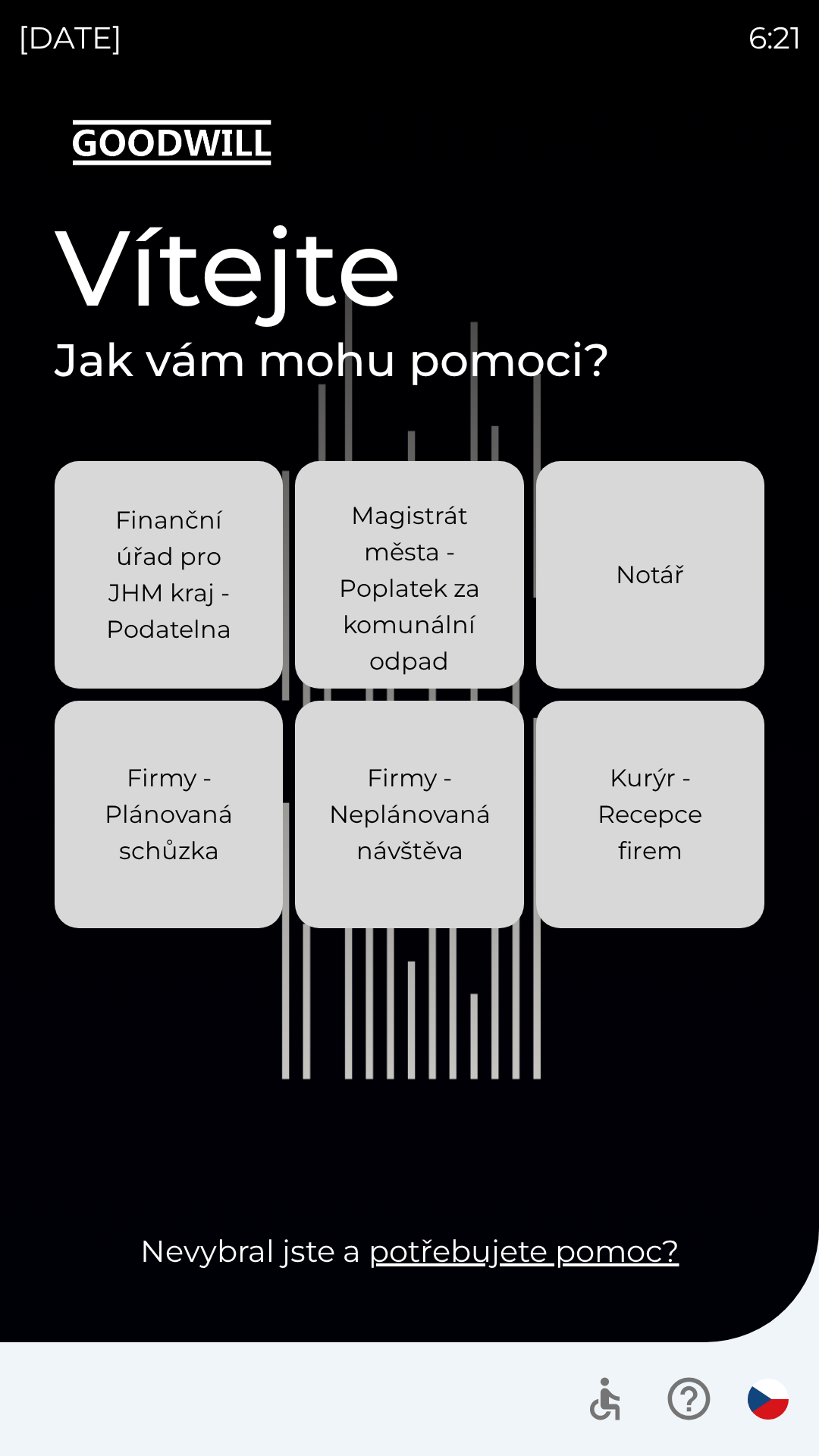
click at [211, 578] on p "Finanční úřad pro JHM kraj - Podatelna" at bounding box center [169, 575] width 155 height 146
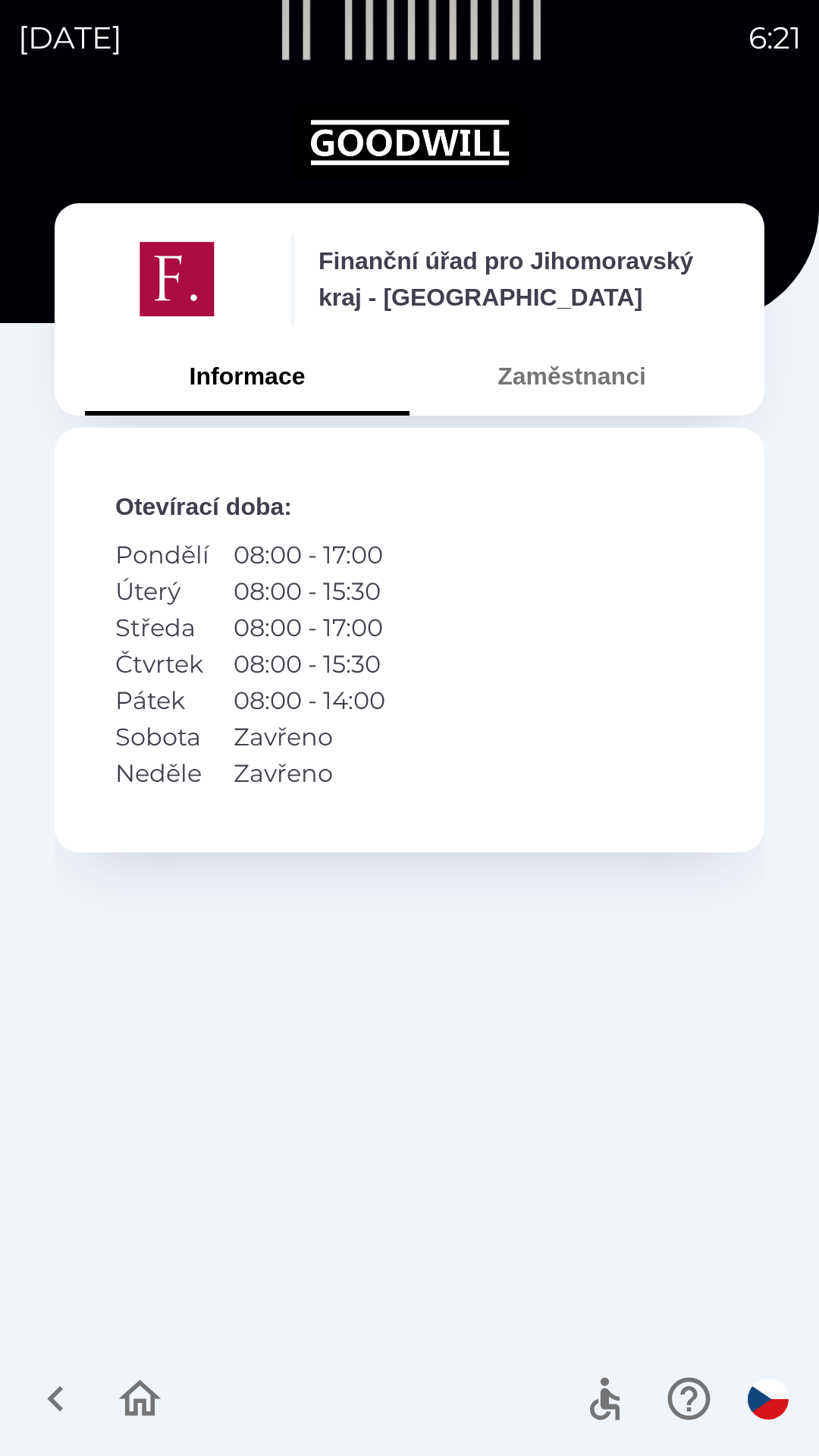
click at [581, 390] on button "Zaměstnanci" at bounding box center [571, 376] width 324 height 55
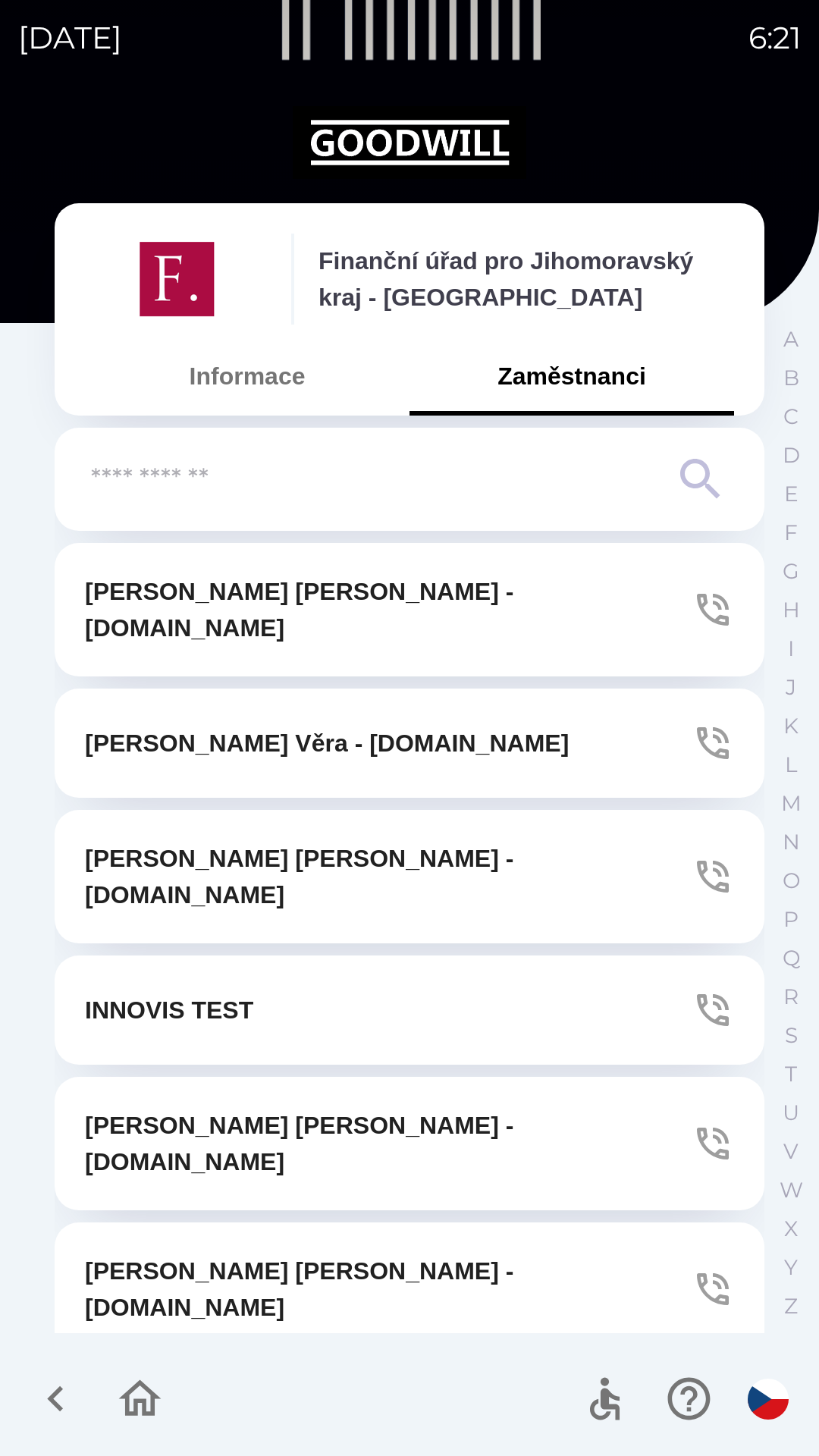
click at [281, 478] on input "text" at bounding box center [379, 479] width 576 height 42
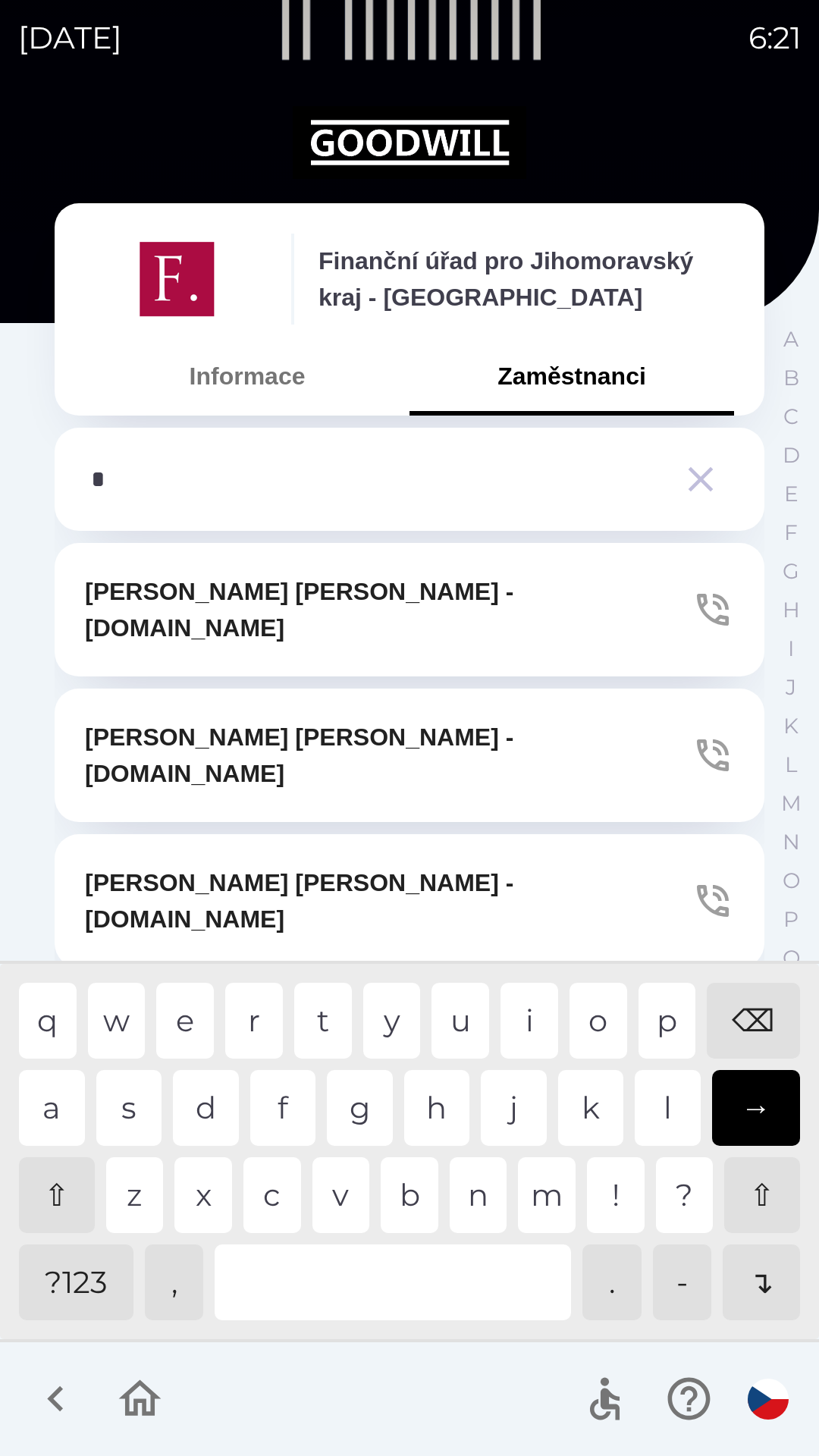
click at [552, 1208] on div "m" at bounding box center [547, 1195] width 58 height 76
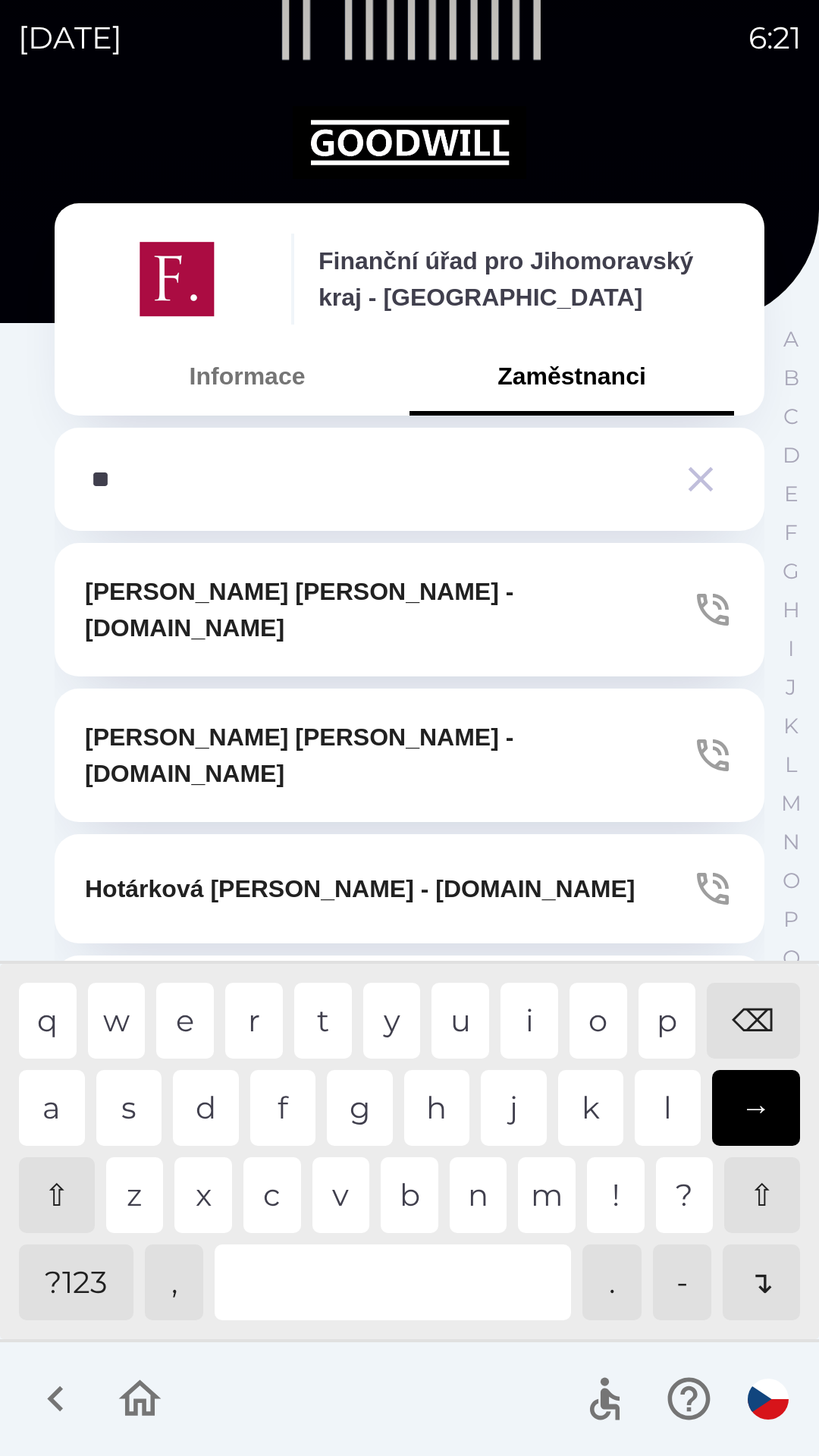
click at [58, 1113] on div "a" at bounding box center [52, 1108] width 66 height 76
type input "***"
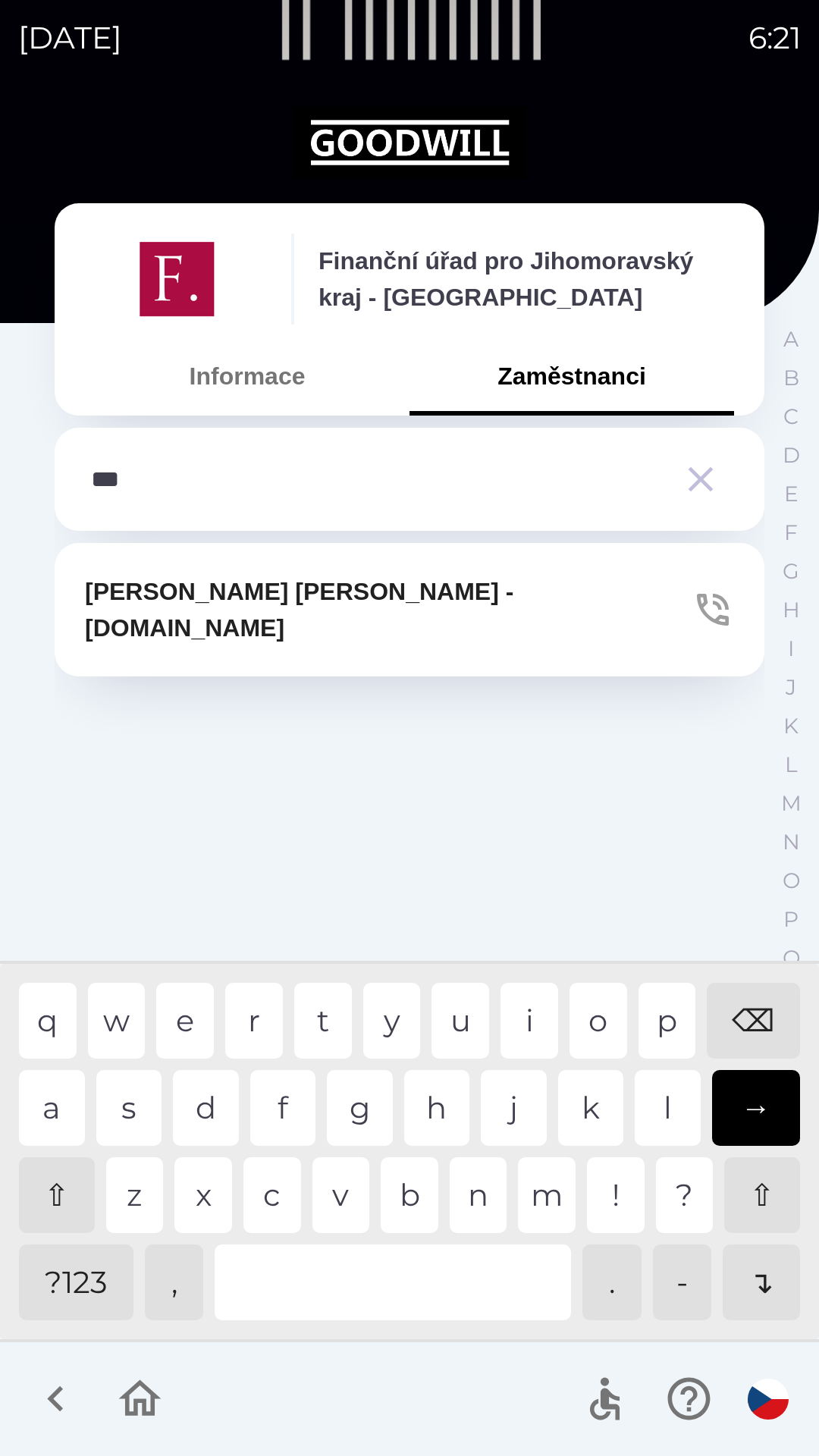
click at [275, 1190] on div "c" at bounding box center [272, 1195] width 58 height 76
click at [386, 589] on button "[PERSON_NAME] - [DOMAIN_NAME]" at bounding box center [409, 610] width 709 height 133
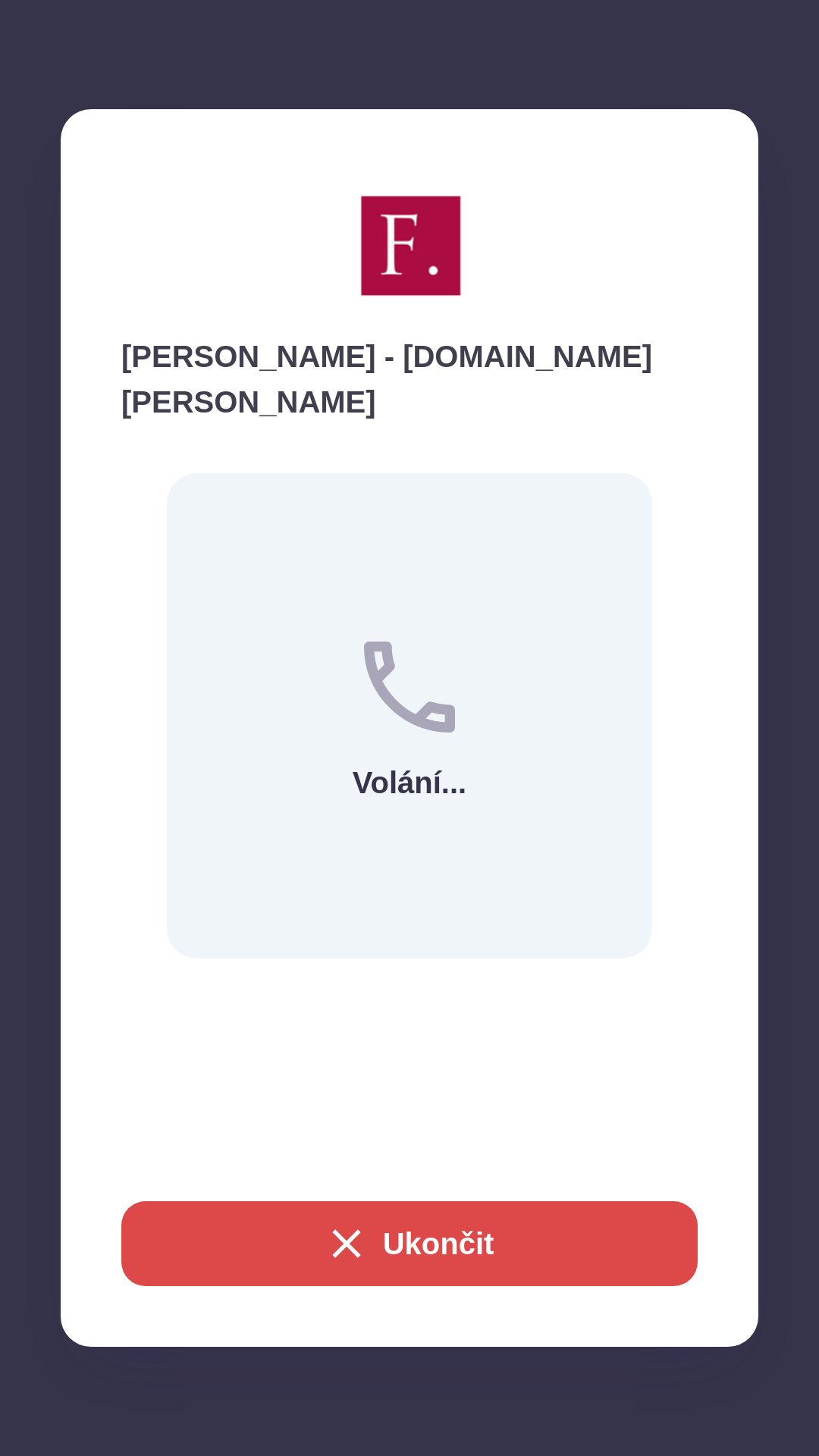
click at [428, 1223] on button "Ukončit" at bounding box center [409, 1244] width 576 height 85
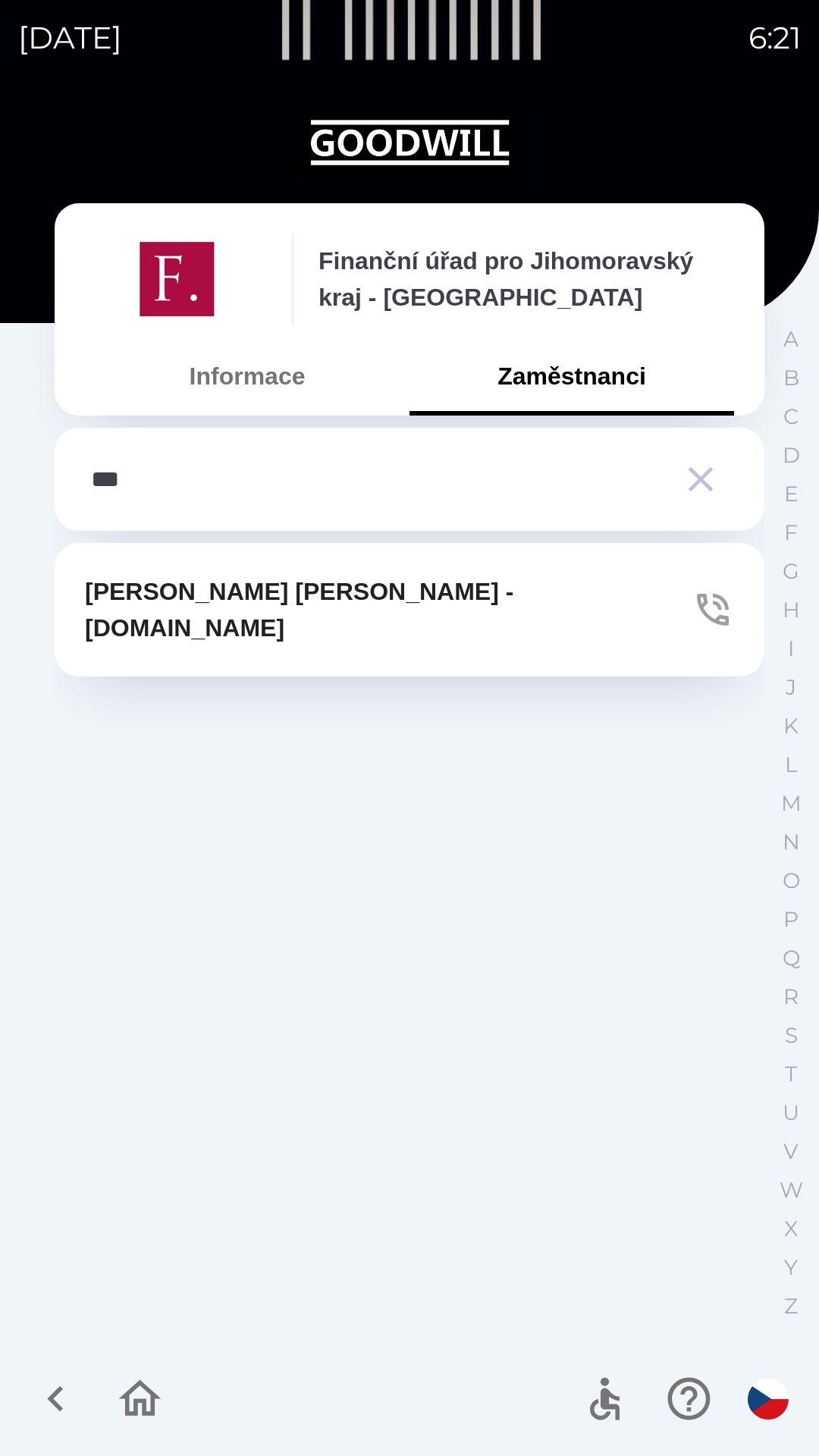
click at [688, 481] on icon "button" at bounding box center [701, 479] width 42 height 42
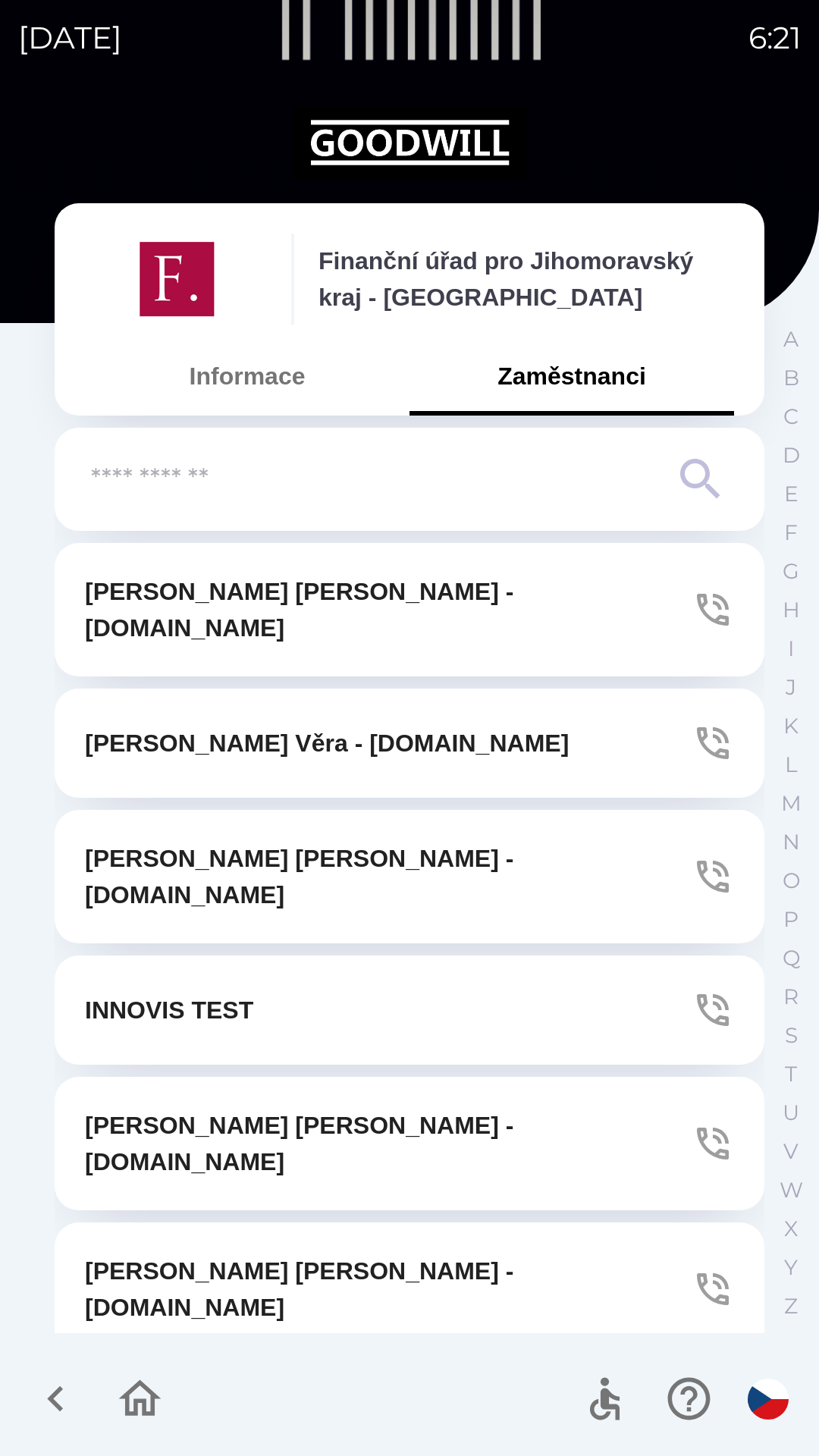
click at [232, 356] on button "Informace" at bounding box center [247, 376] width 324 height 55
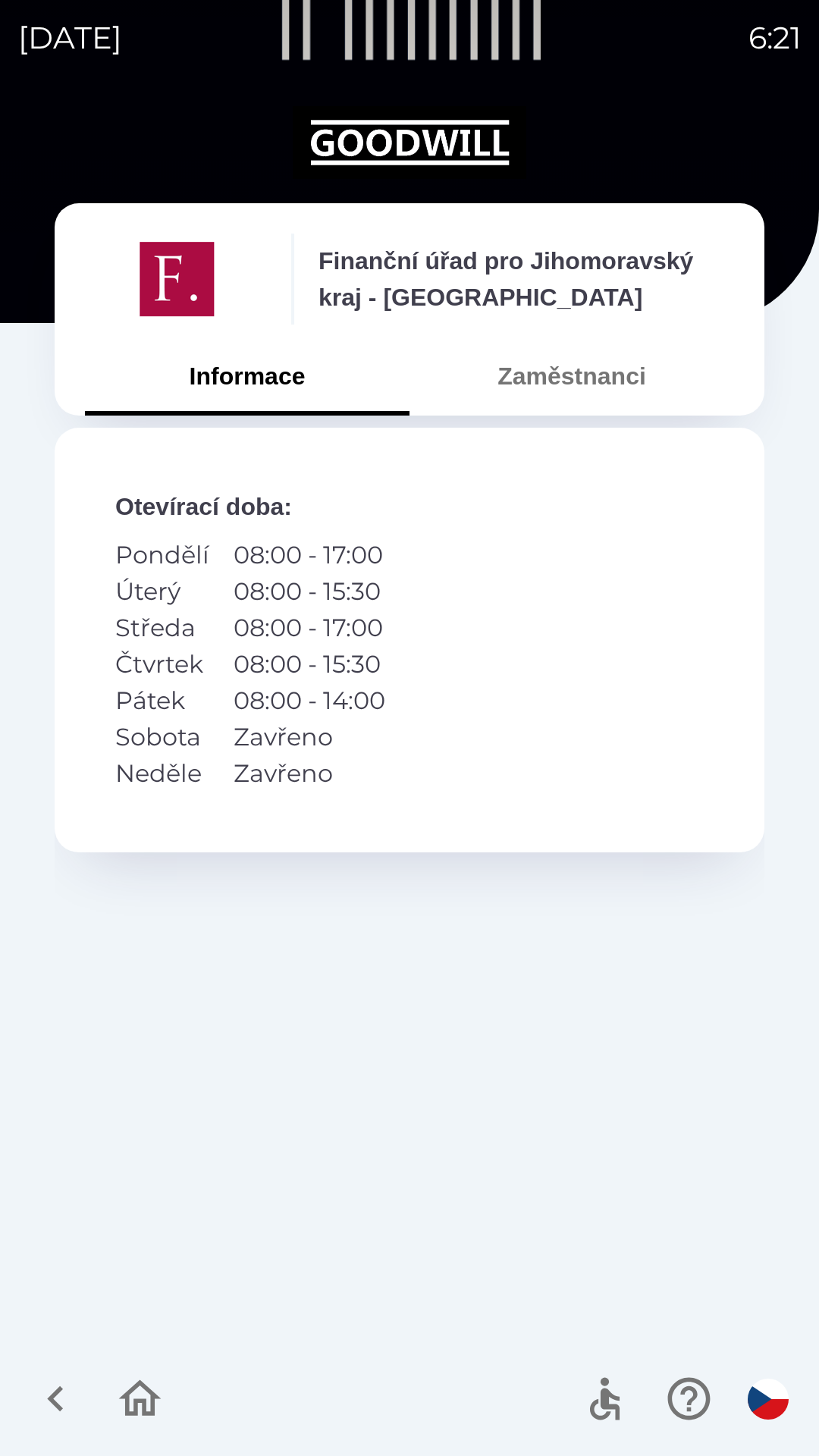
click at [43, 1391] on icon "button" at bounding box center [56, 1399] width 51 height 51
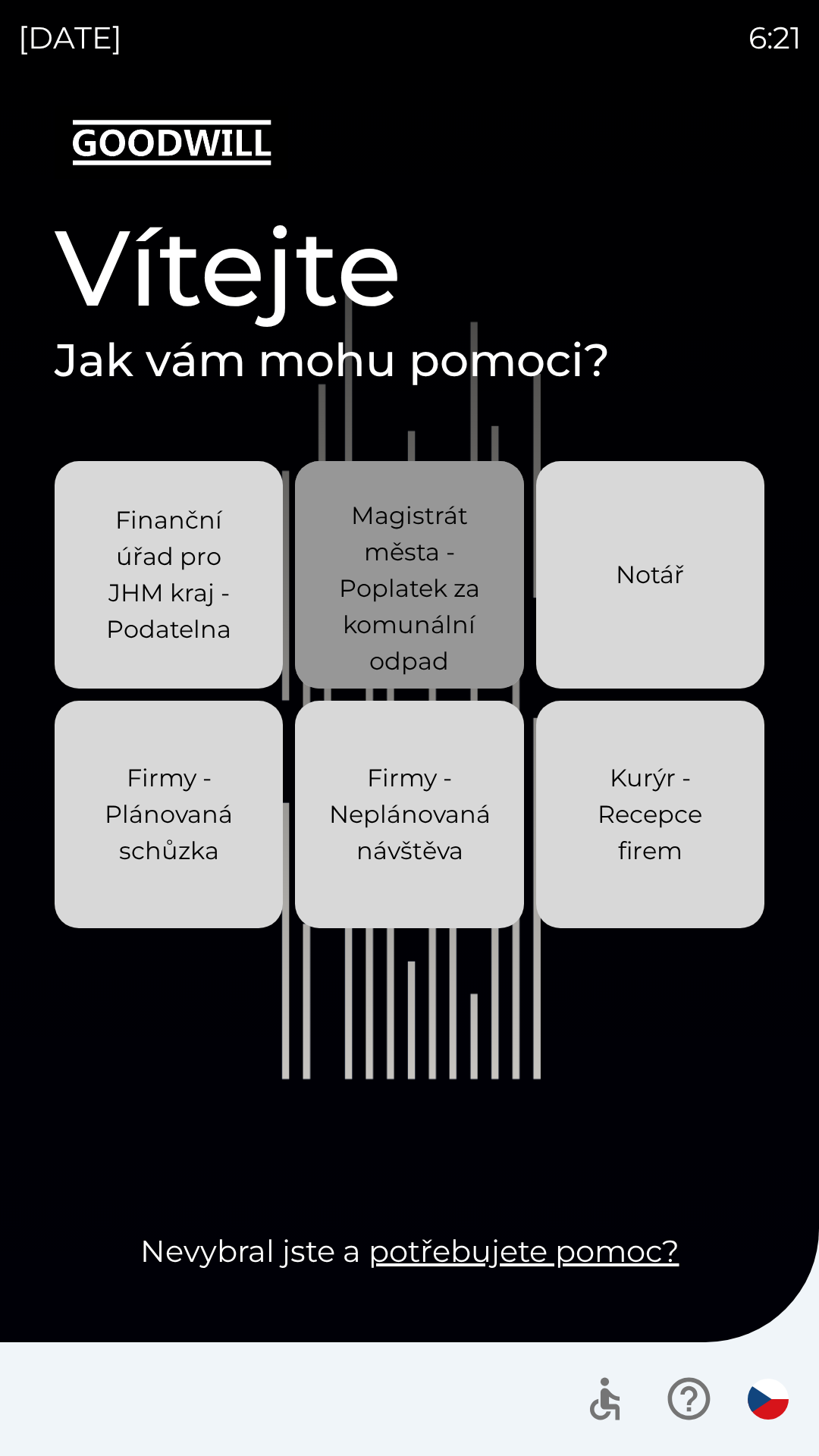
click at [398, 601] on p "Magistrát města - Poplatek za komunální odpad" at bounding box center [409, 589] width 155 height 182
